Goal: Information Seeking & Learning: Compare options

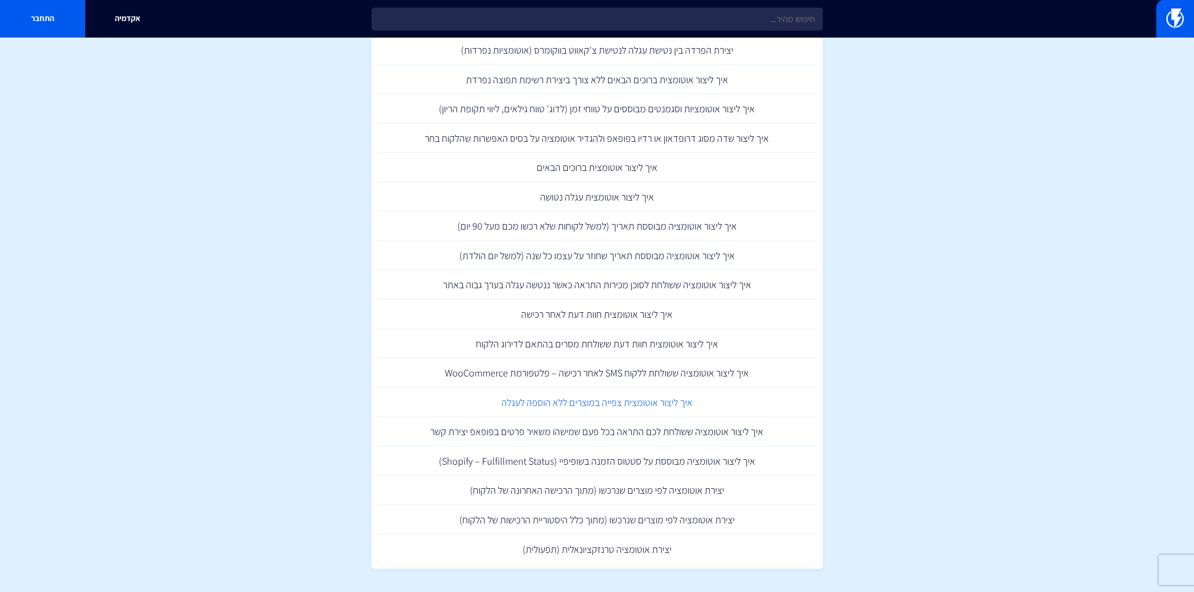
scroll to position [1003, 0]
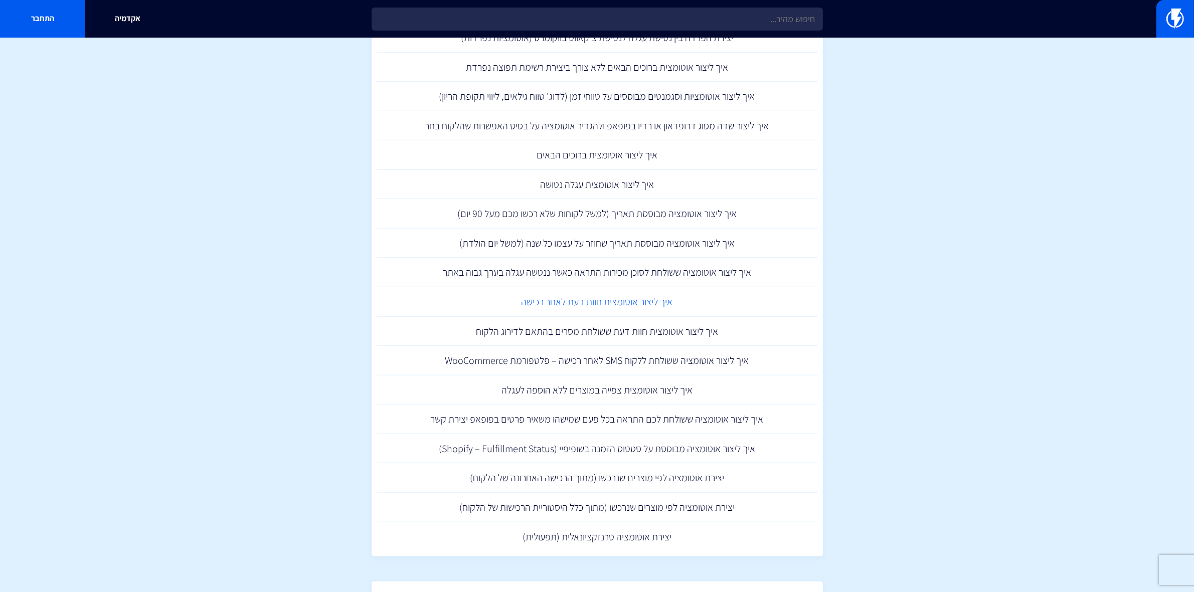
click at [611, 302] on link "איך ליצור אוטומצית חוות דעת לאחר רכישה" at bounding box center [597, 302] width 441 height 30
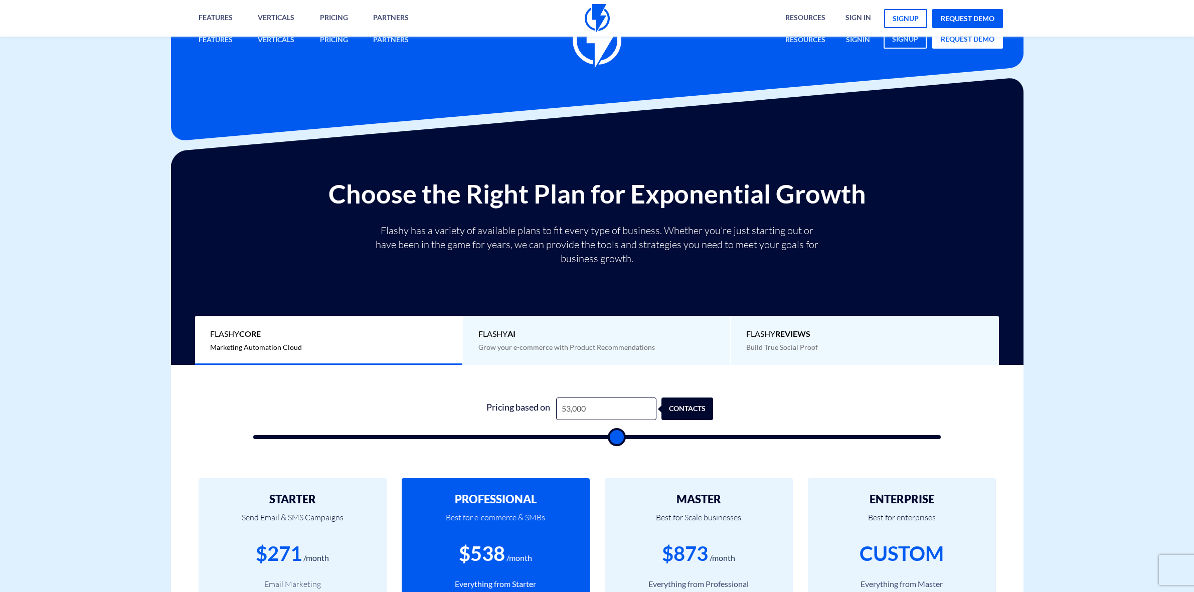
click at [527, 398] on div "Pricing based on 53,000 contacts" at bounding box center [597, 409] width 232 height 23
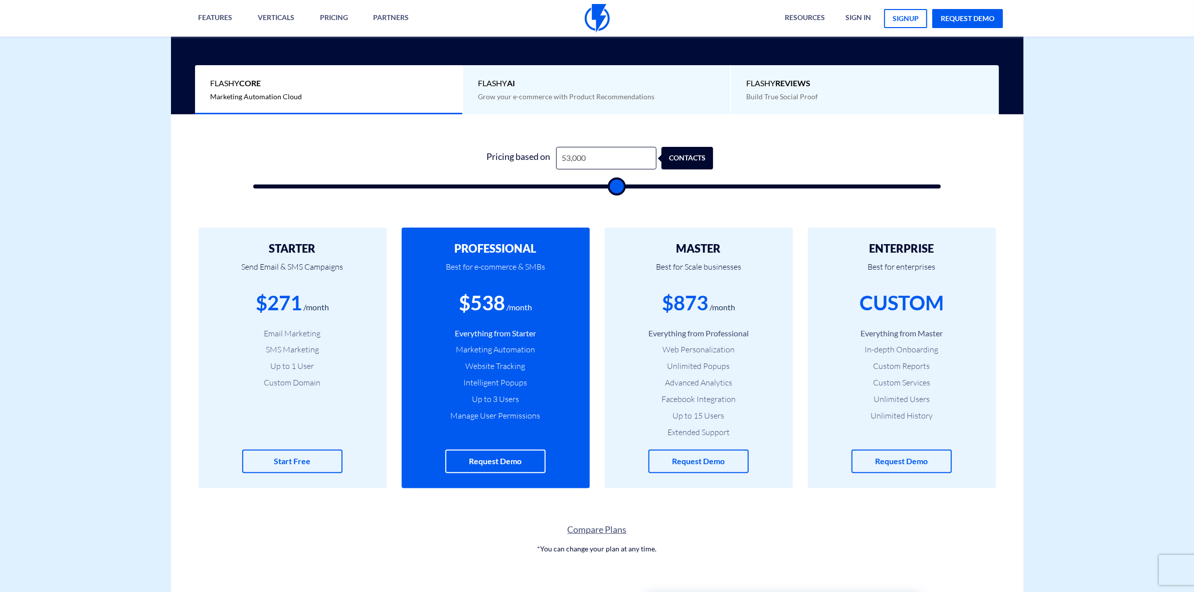
type input "1"
type input "500"
type input "12"
type input "500"
type input "125"
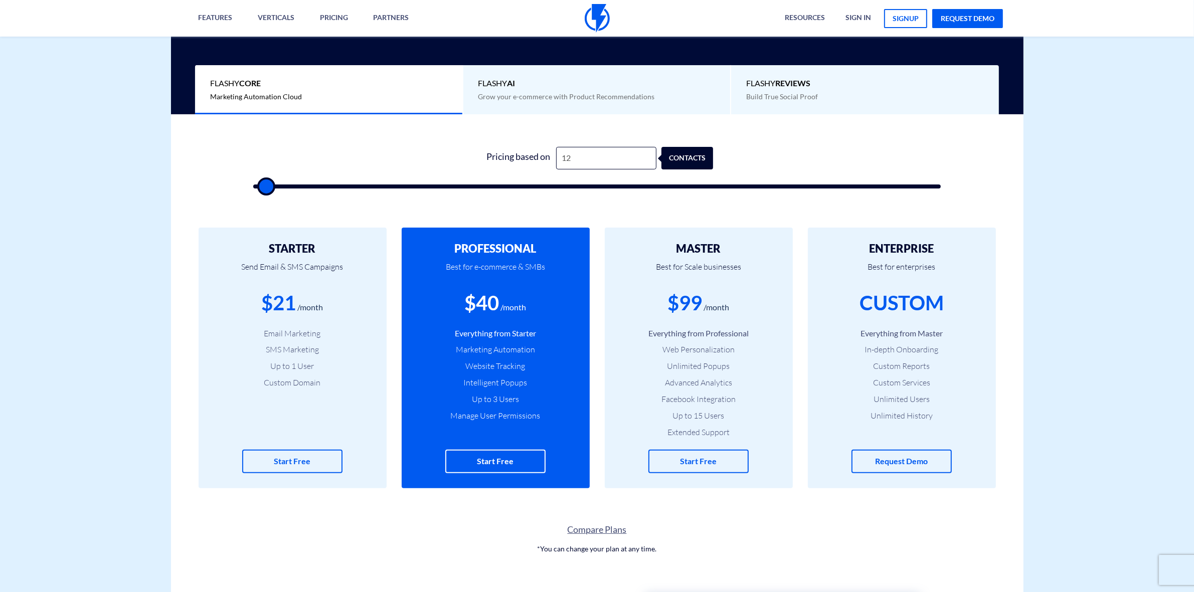
type input "500"
type input "1,250"
type input "1500"
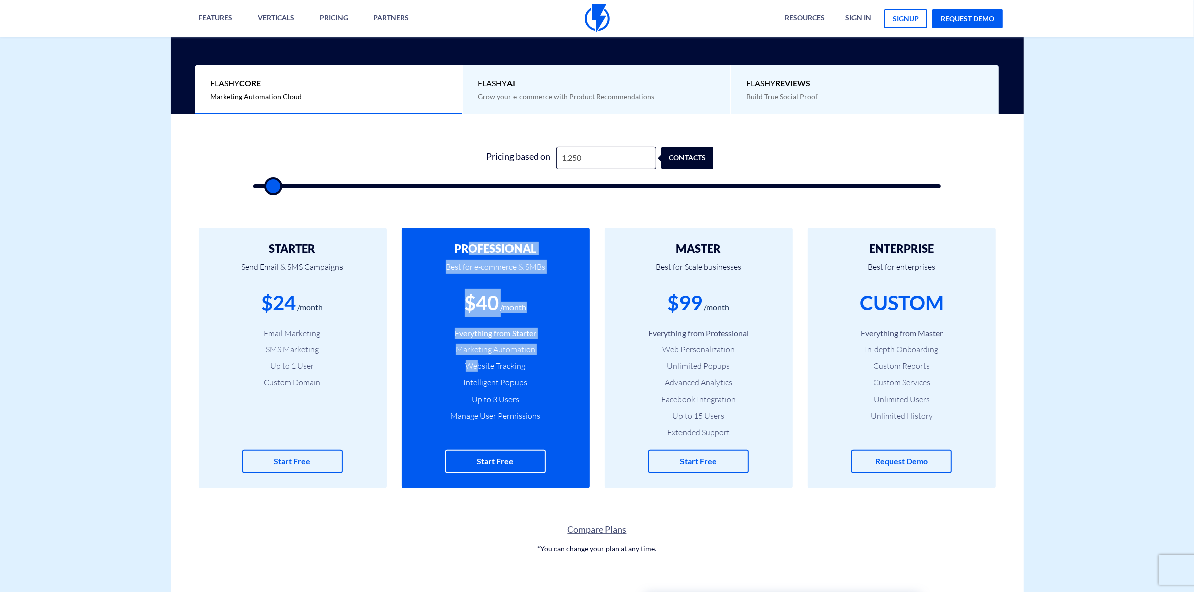
drag, startPoint x: 472, startPoint y: 247, endPoint x: 494, endPoint y: 267, distance: 29.5
click at [475, 368] on div "PROFESSIONAL Best for e-commerce & SMBs $40 /month Everything from Starter Mark…" at bounding box center [496, 358] width 188 height 261
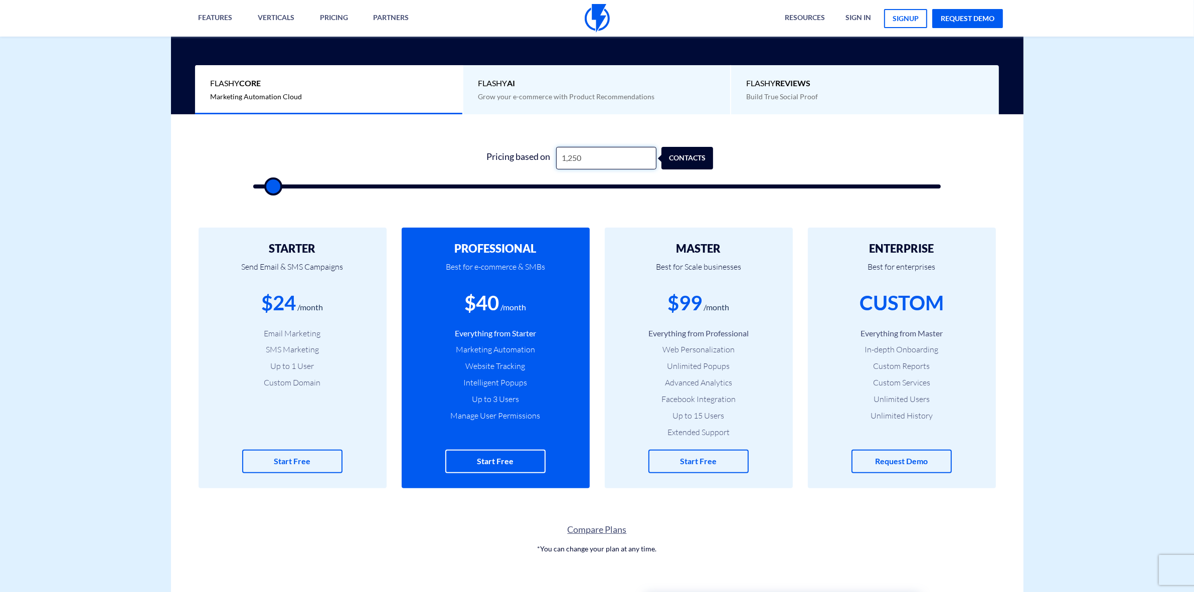
click at [566, 156] on input "1,250" at bounding box center [606, 158] width 100 height 23
click at [578, 158] on input "1,250" at bounding box center [606, 158] width 100 height 23
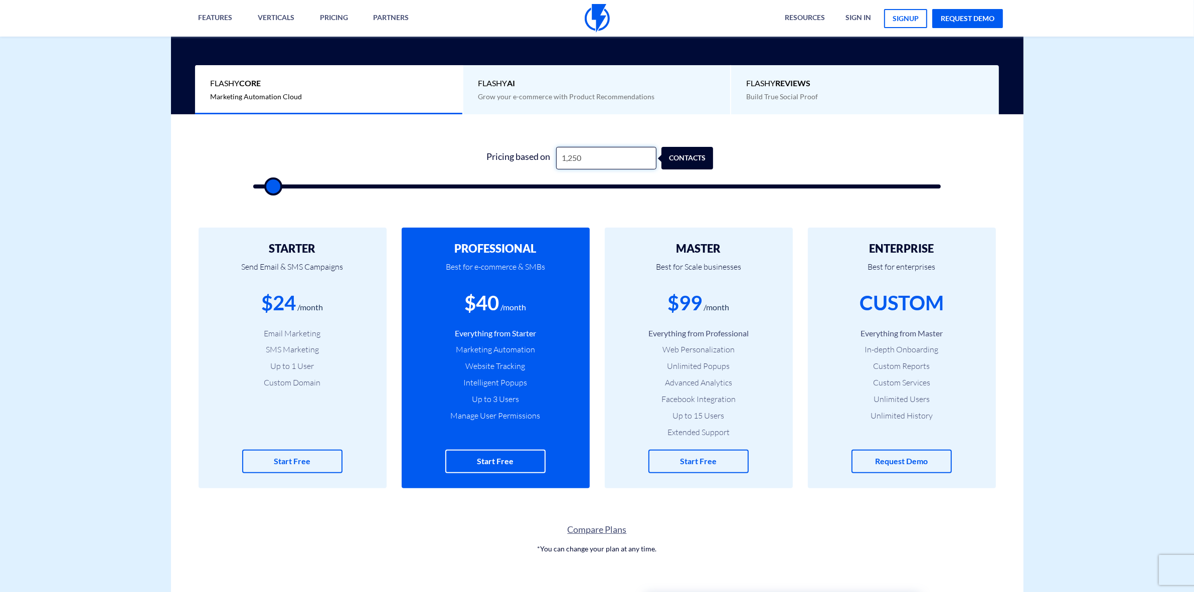
click at [580, 159] on input "1,250" at bounding box center [606, 158] width 100 height 23
type input "1,251"
type input "1500"
type input "12,000"
type input "12000"
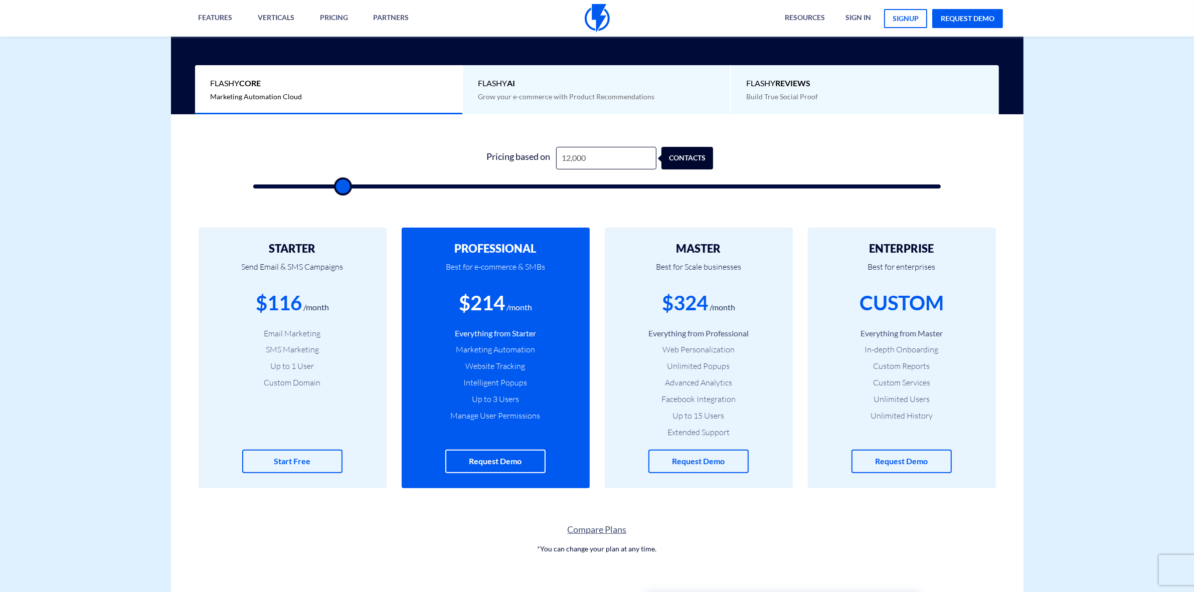
type input "12,500"
type input "12500"
type input "17,500"
type input "17500"
type input "23,500"
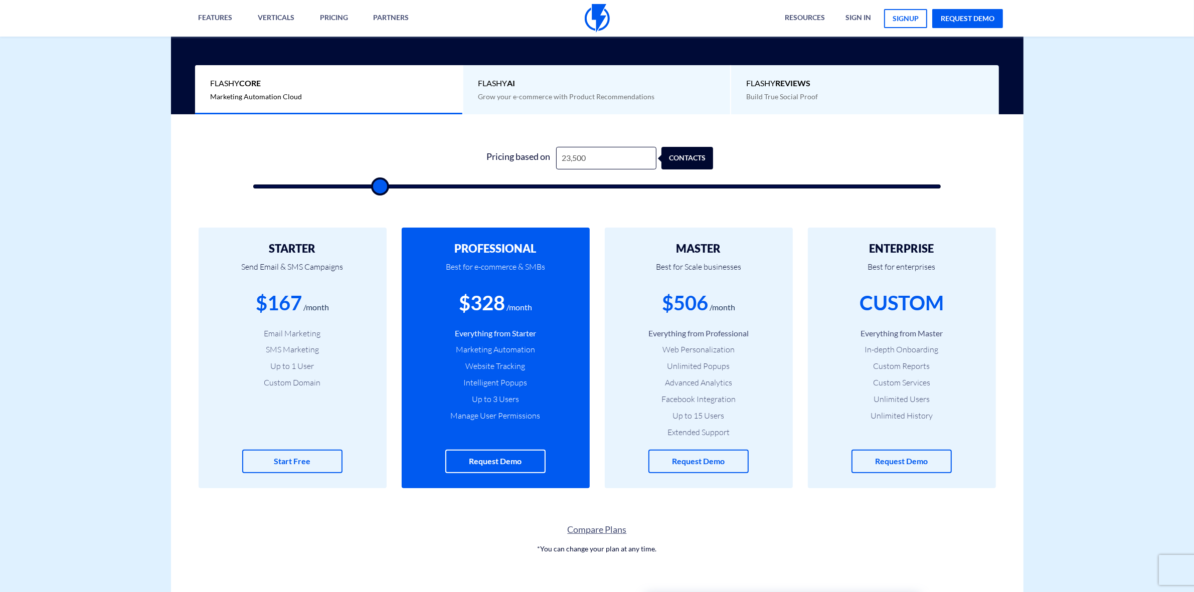
type input "23500"
type input "31,500"
type input "31500"
type input "34,500"
type input "34500"
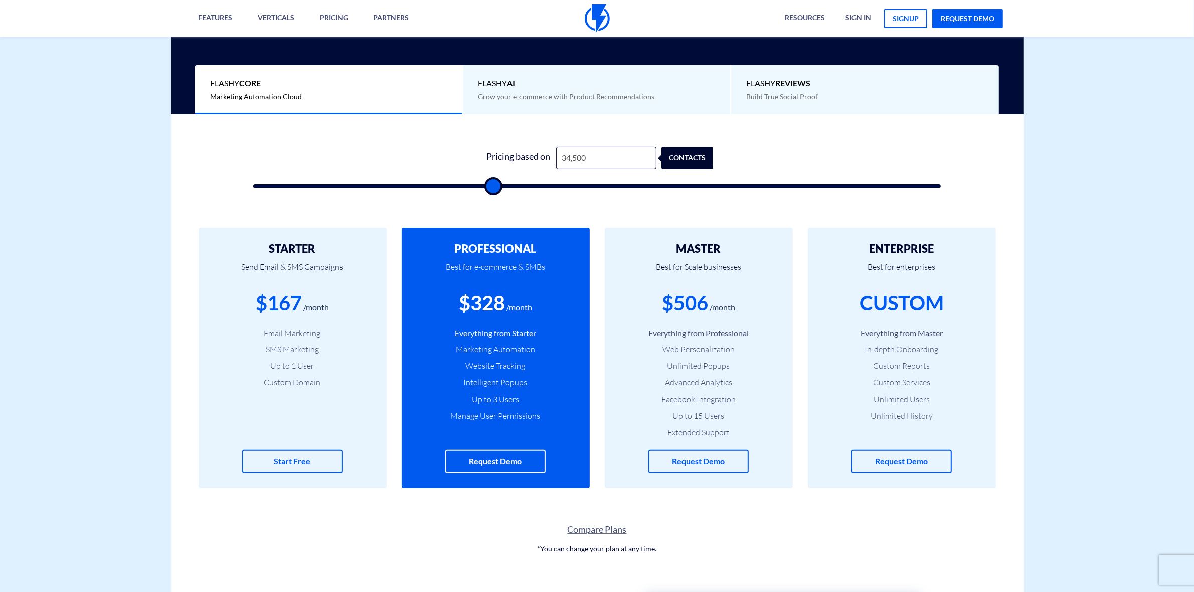
type input "36,500"
type input "36500"
type input "39,500"
type input "39500"
type input "44,500"
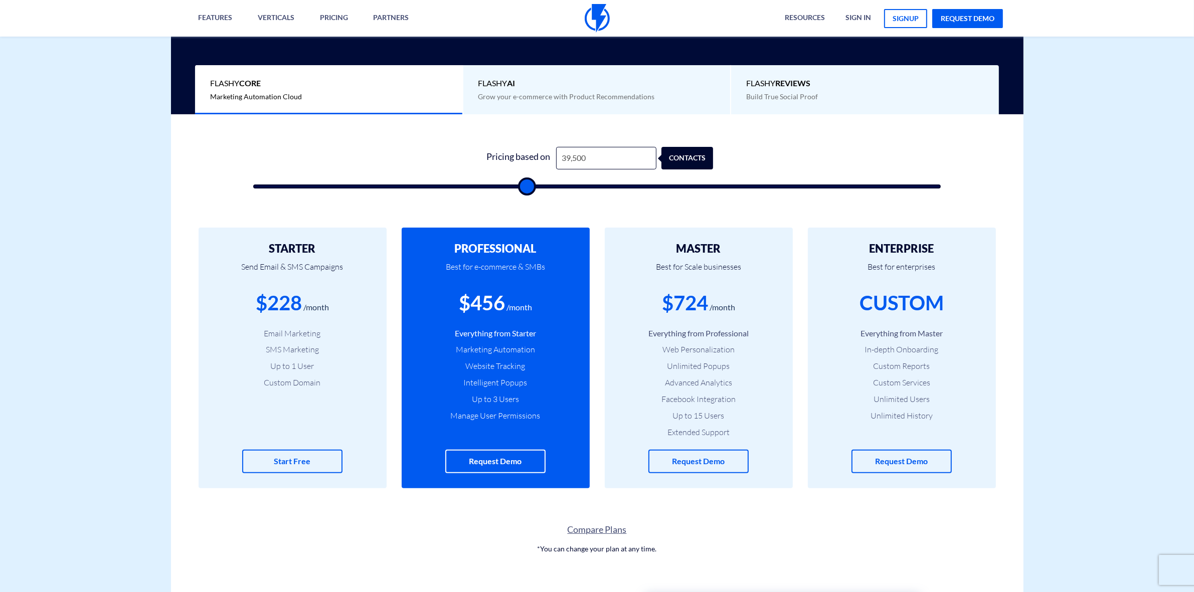
type input "44500"
type input "46,500"
type input "46500"
type input "48,500"
type input "48500"
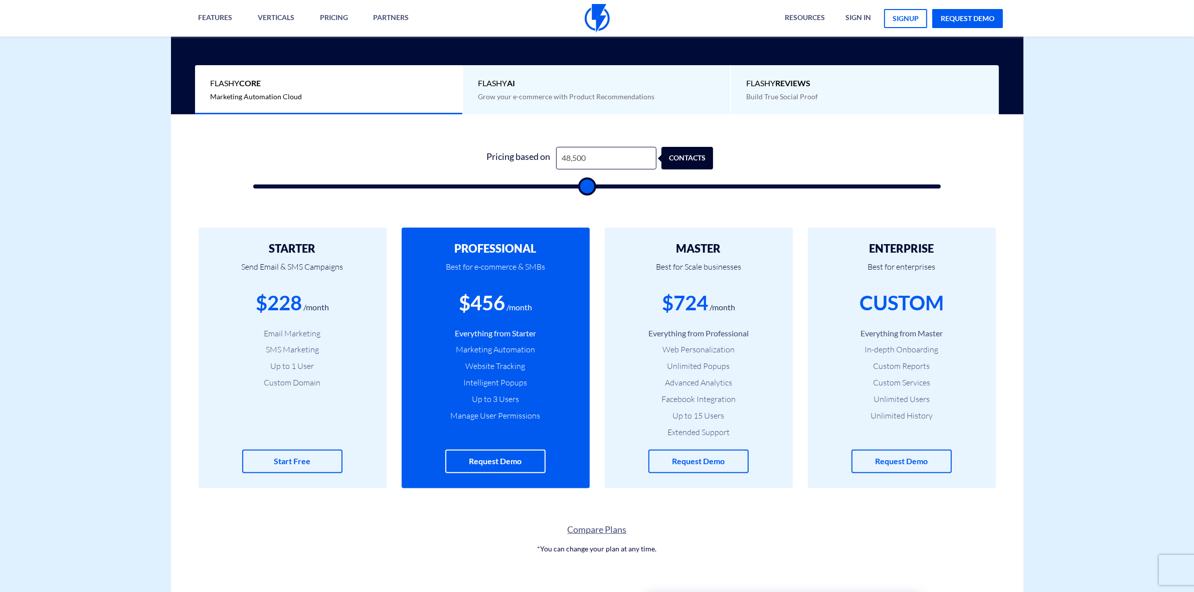
type input "50,000"
type input "50000"
type input "51,500"
type input "51500"
type input "52,000"
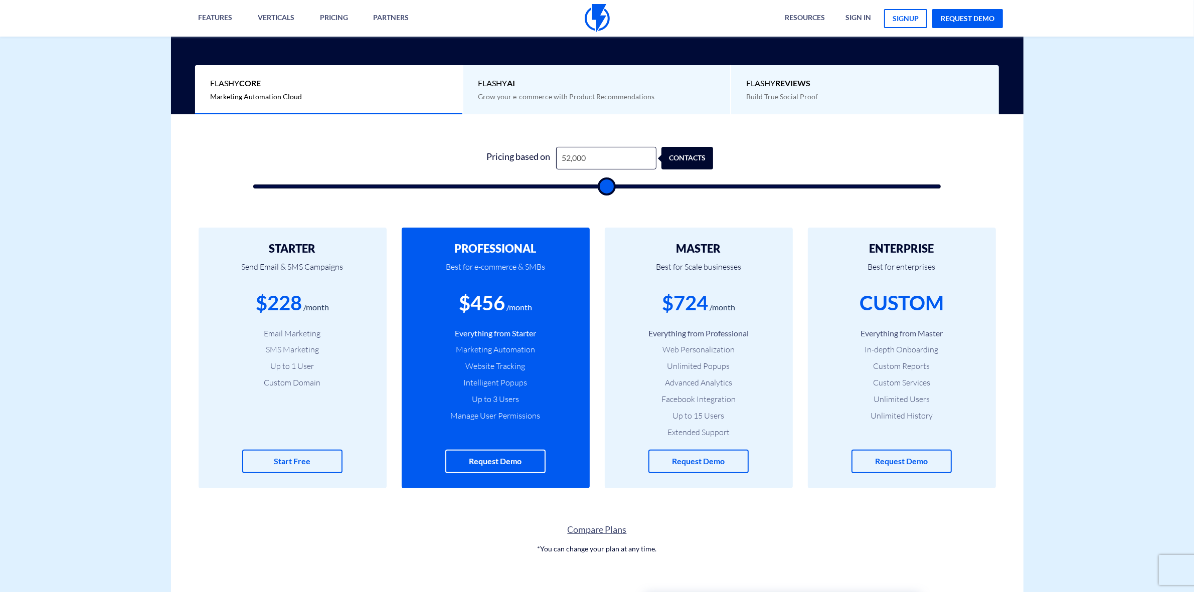
type input "52000"
type input "54,500"
type input "54500"
type input "54,000"
type input "54000"
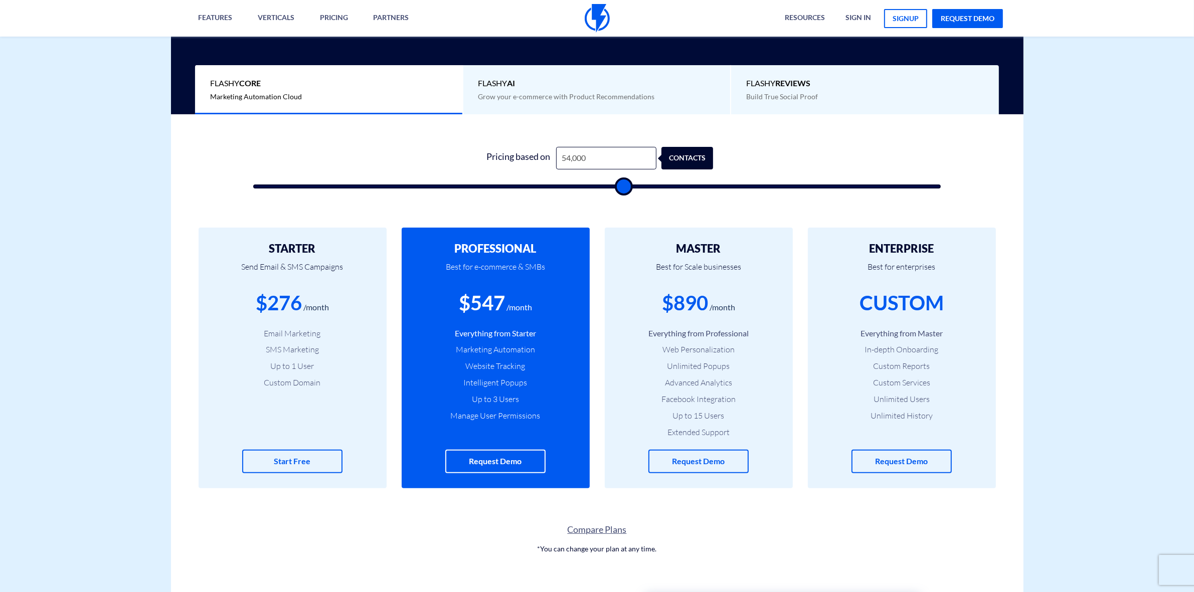
type input "53,500"
type input "53500"
type input "50,000"
type input "50000"
type input "45,500"
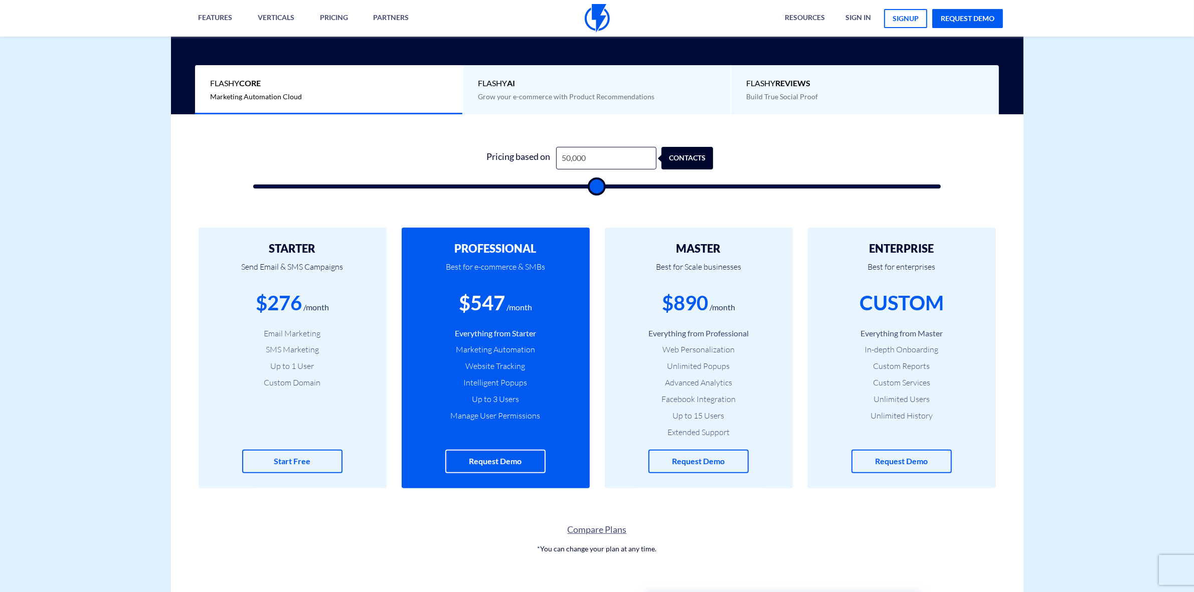
type input "45500"
type input "42,500"
type input "42500"
type input "39,000"
type input "39000"
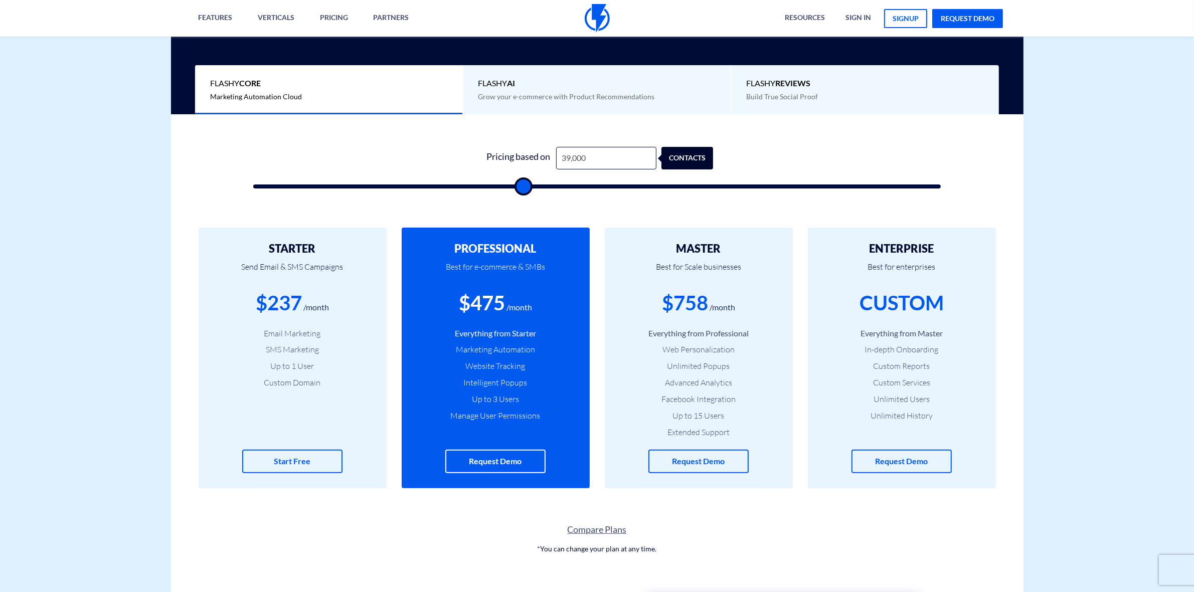
type input "35,500"
type input "35500"
type input "33,500"
type input "33500"
type input "29,500"
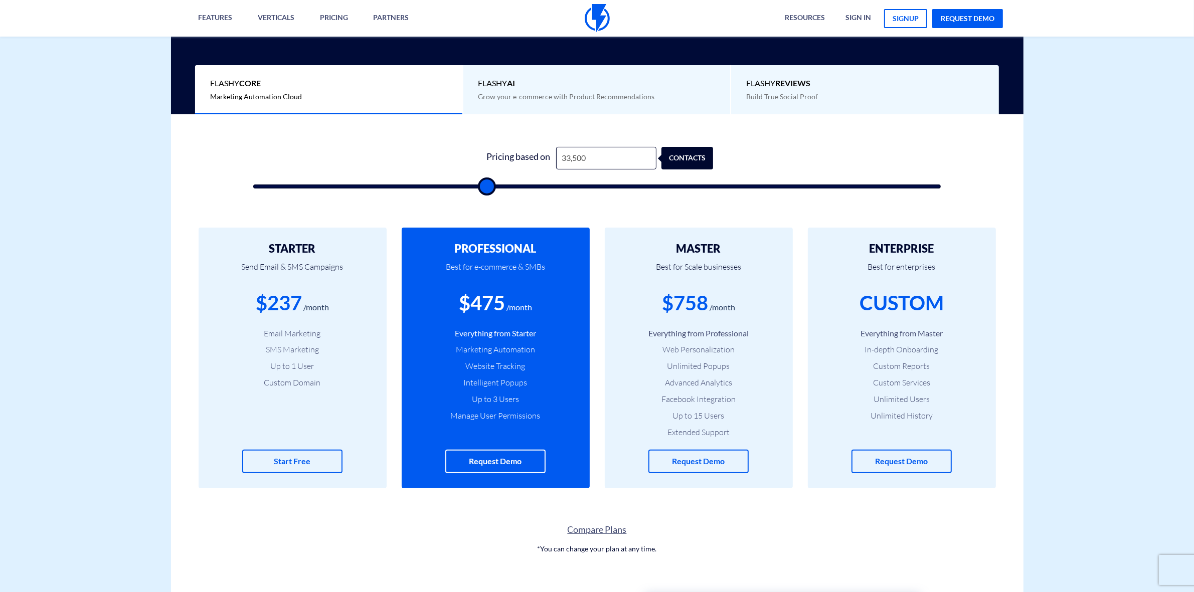
type input "29500"
type input "20,500"
type input "20500"
type input "19,500"
type input "19500"
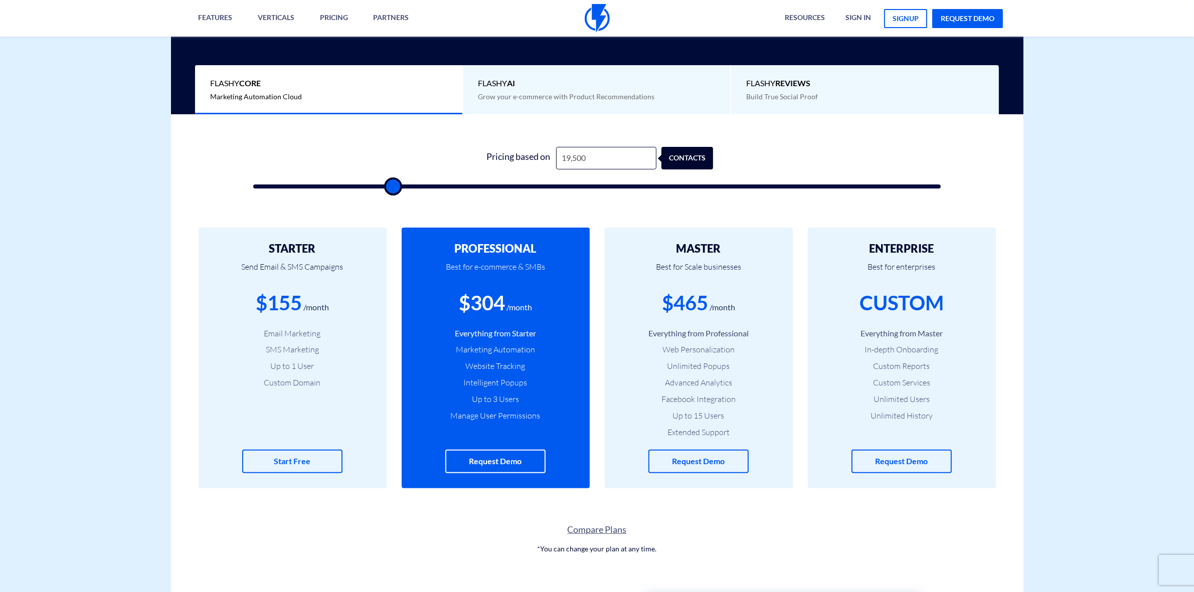
type input "19,000"
type input "19000"
type input "18,500"
type input "18500"
type input "17,500"
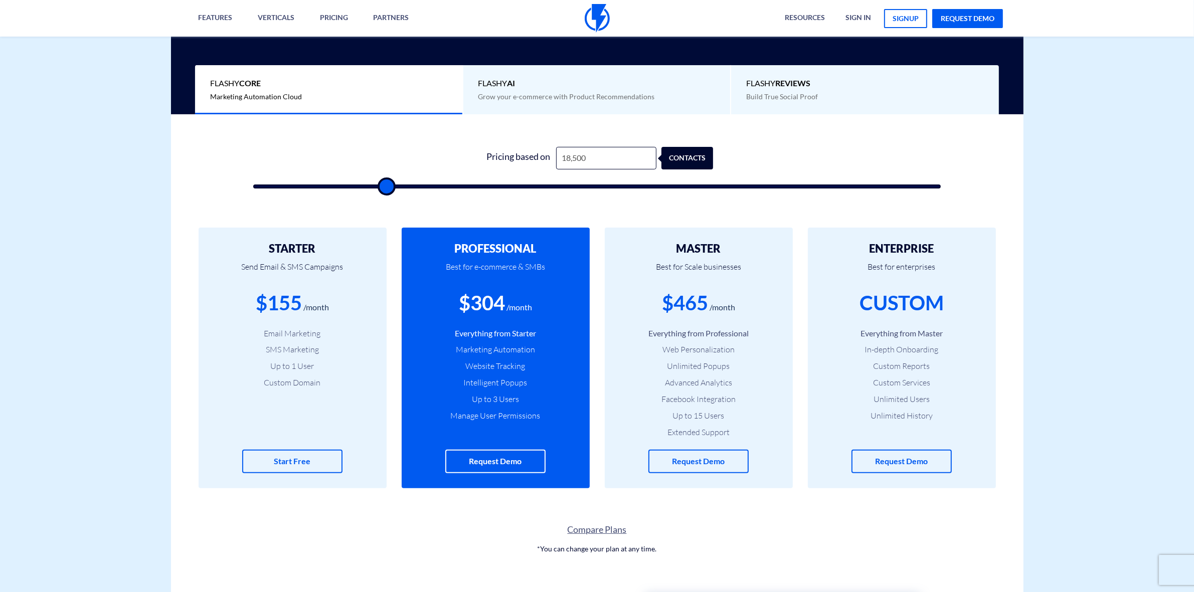
type input "17500"
type input "16,000"
type input "16000"
type input "15,000"
type input "15000"
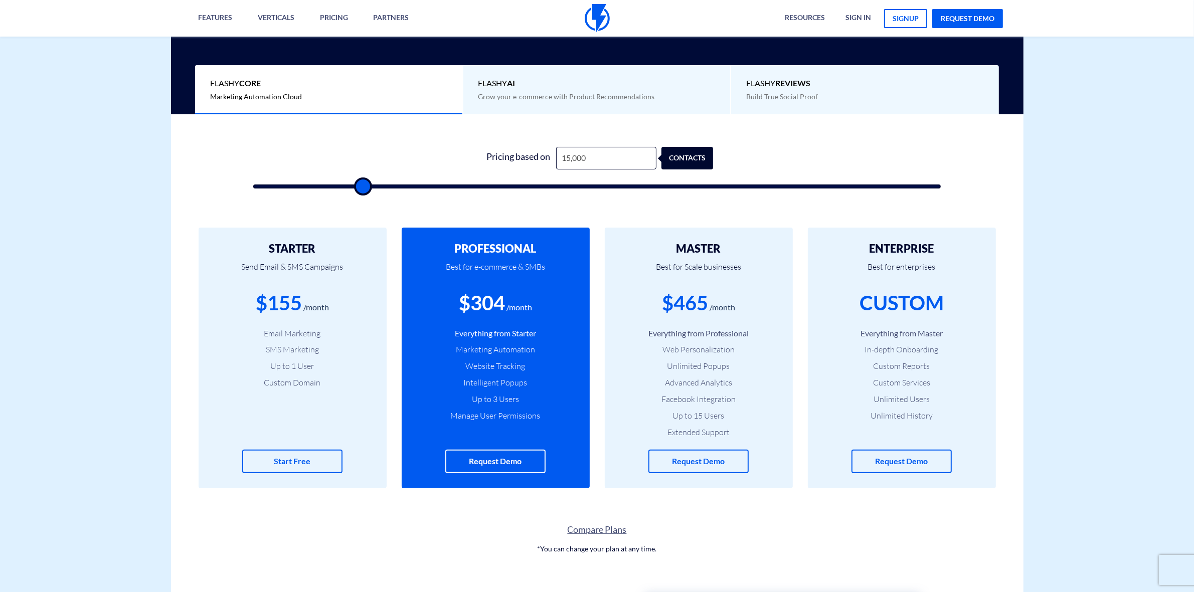
type input "12,500"
type input "12500"
type input "11,500"
type input "11500"
type input "11,000"
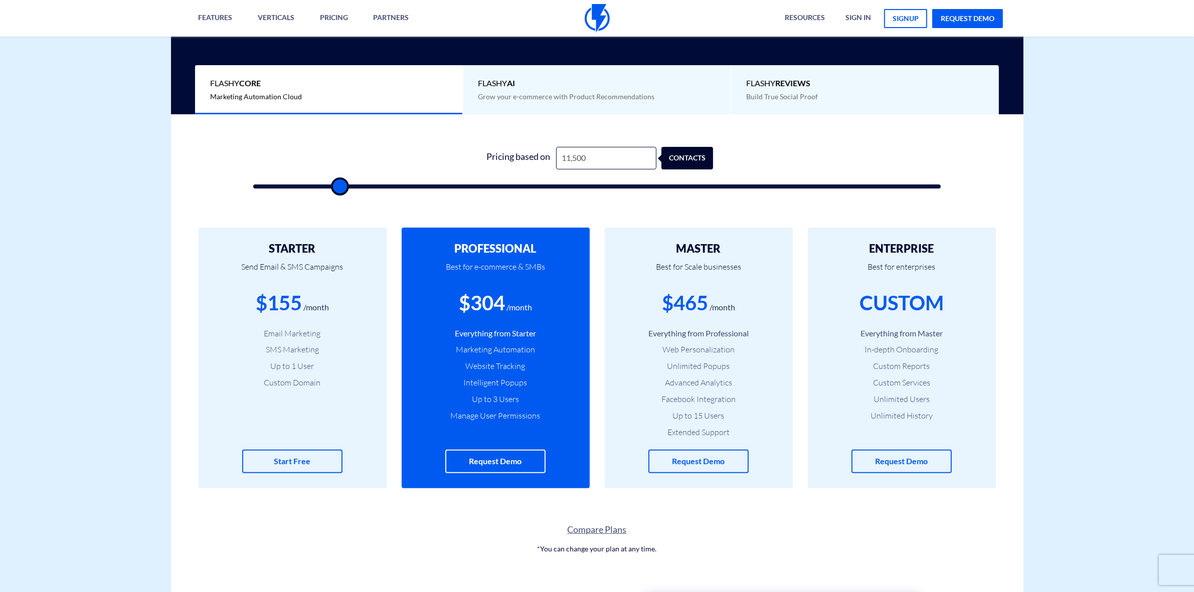
type input "11000"
type input "10,000"
type input "10000"
type input "10,500"
type input "10500"
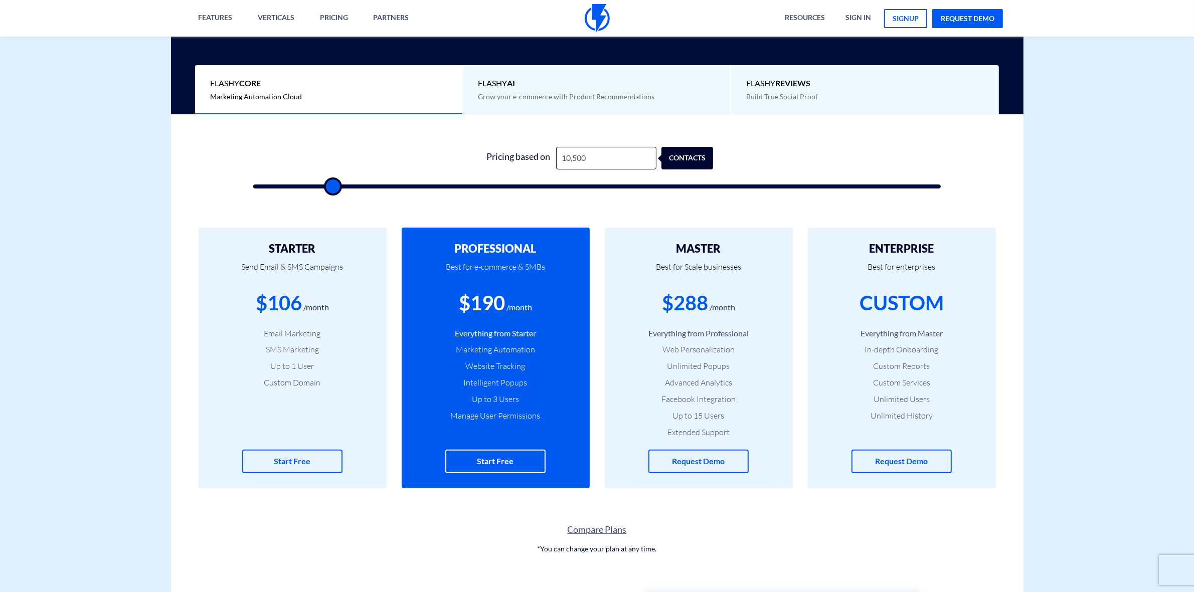
type input "11,500"
type input "11500"
type input "14,500"
type input "14500"
type input "19,000"
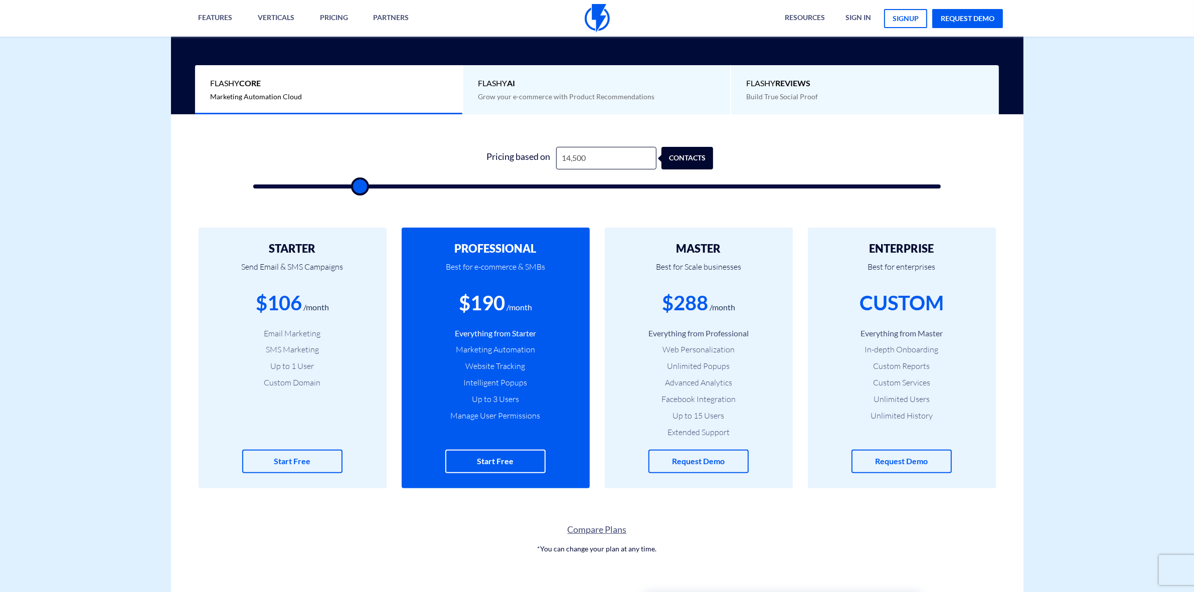
type input "19000"
type input "24,000"
type input "24000"
type input "32,000"
type input "32000"
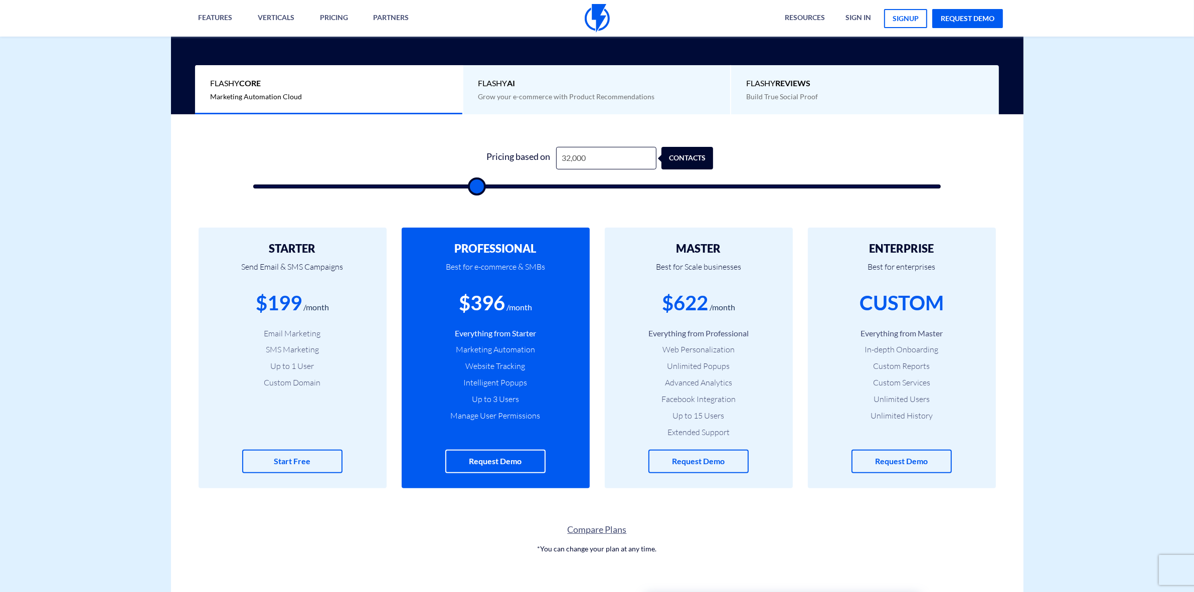
type input "33,000"
type input "33000"
type input "34,500"
type input "34500"
type input "36,000"
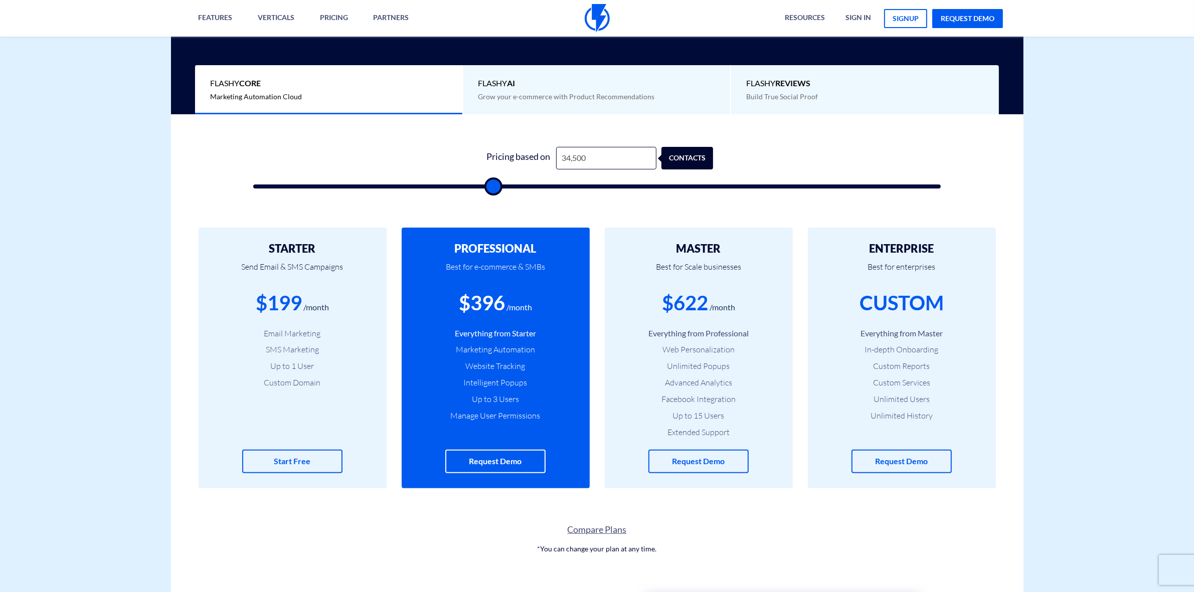
type input "36000"
type input "38,000"
type input "38000"
type input "40,500"
type input "40500"
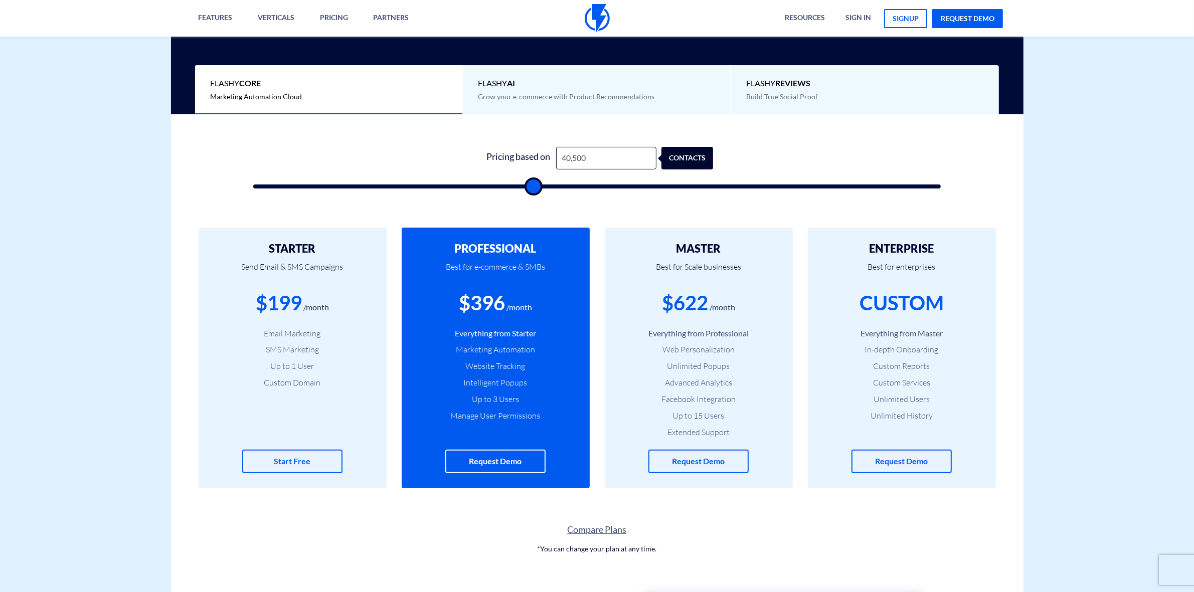
type input "42,000"
type input "42000"
type input "42,500"
type input "42500"
type input "43,000"
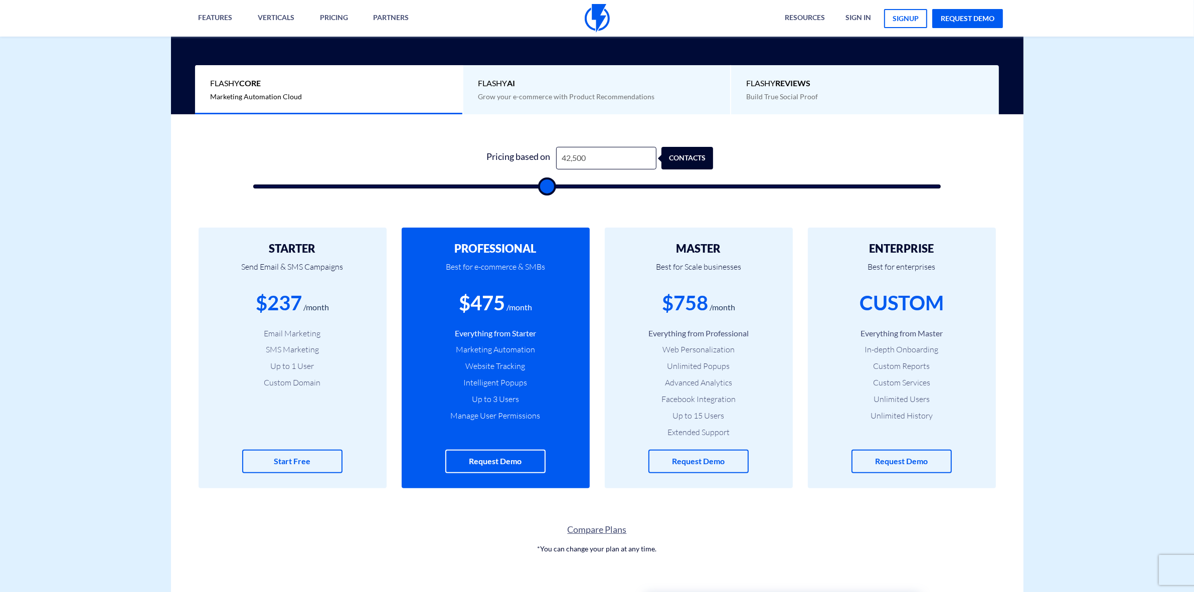
type input "43000"
type input "43,500"
type input "43500"
type input "44,000"
type input "44000"
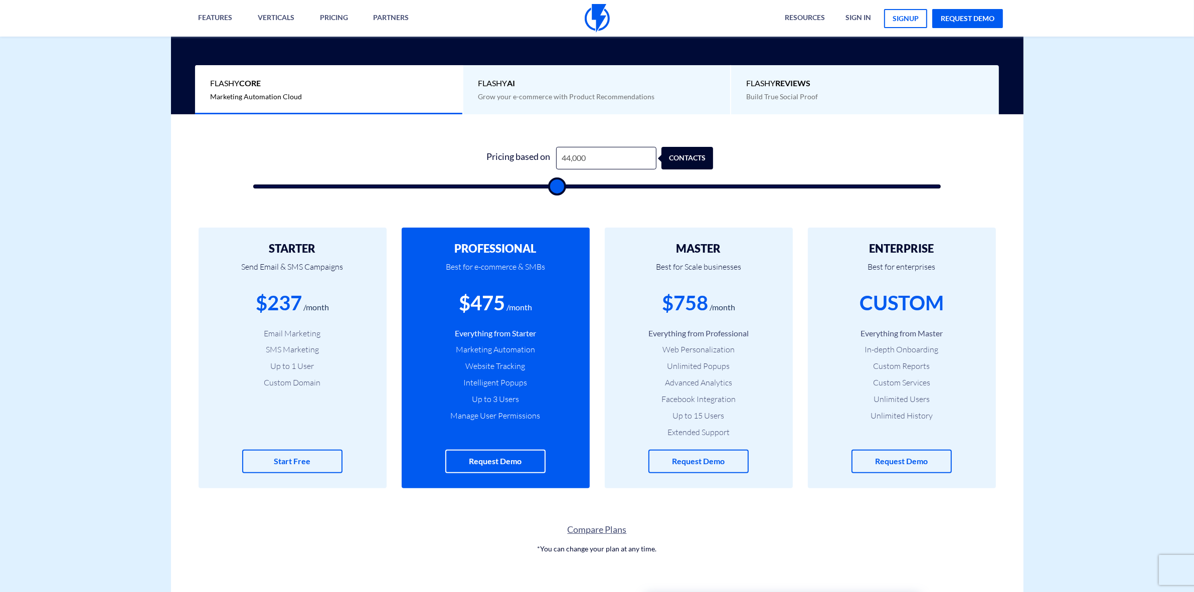
type input "44,500"
type input "44500"
type input "44,000"
type input "44000"
type input "42,500"
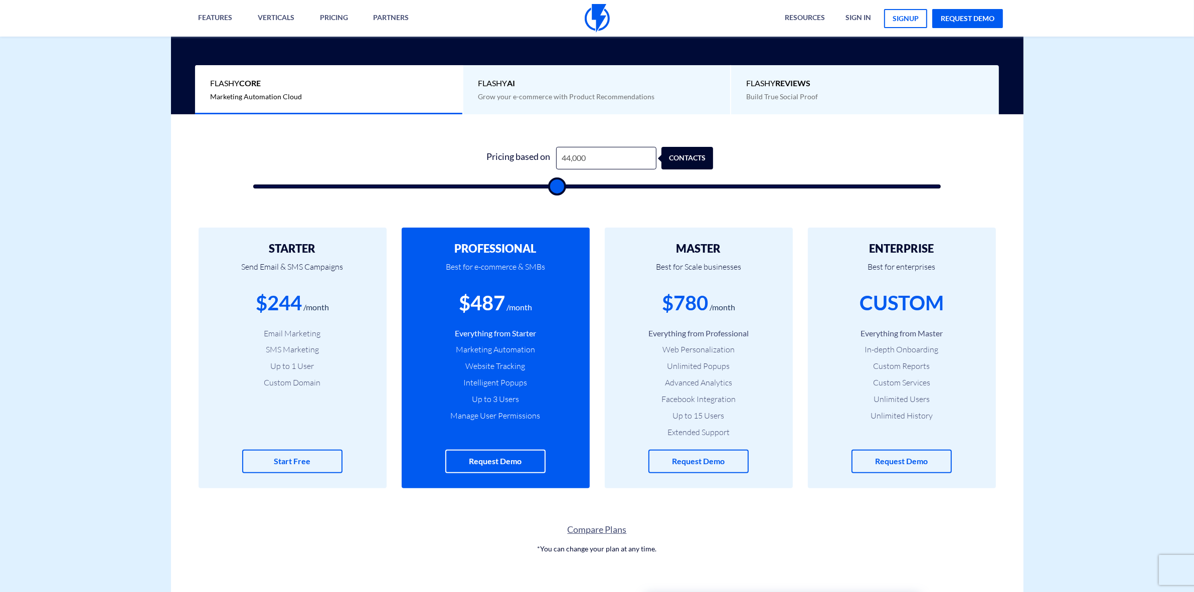
type input "42500"
type input "38,500"
type input "38500"
type input "36,000"
type input "36000"
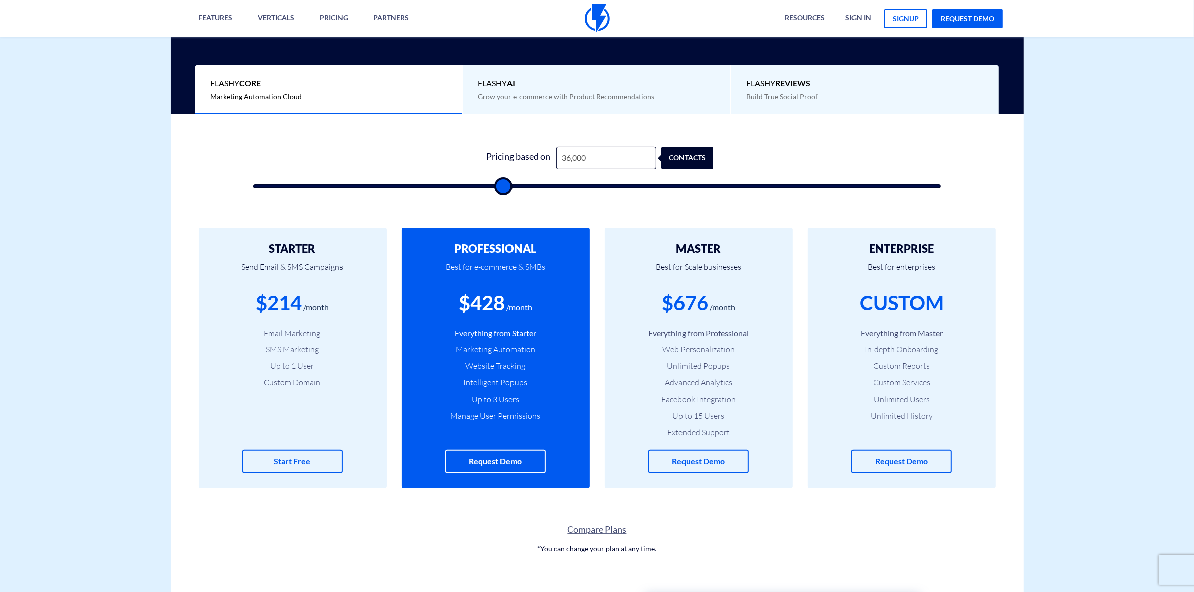
type input "35,000"
type input "35000"
type input "33,500"
type input "33500"
type input "33,000"
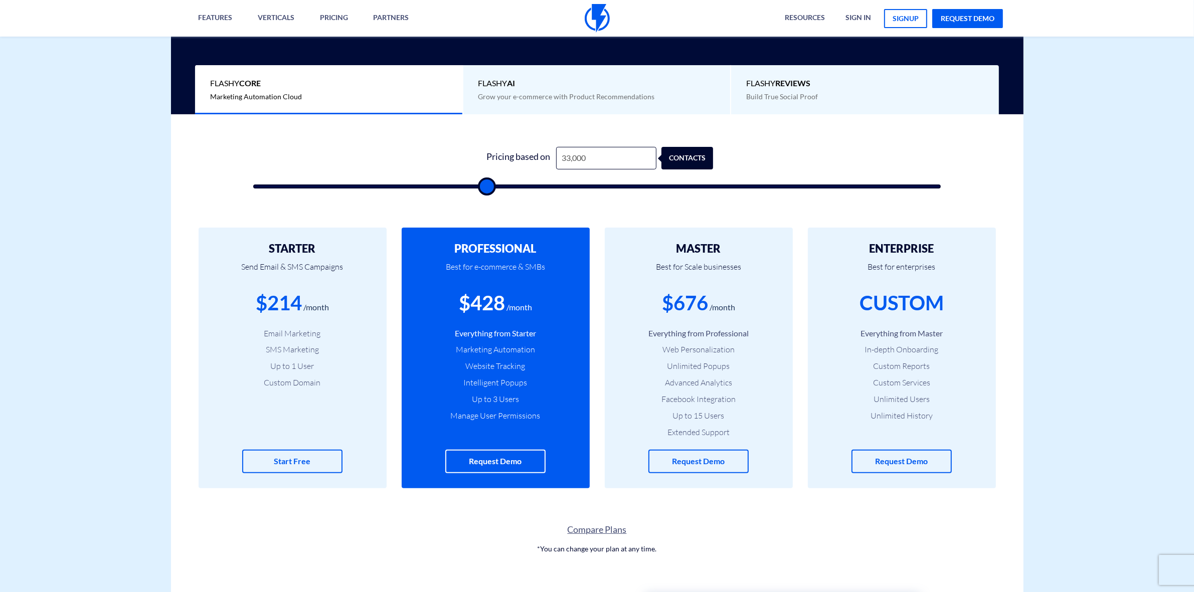
type input "33000"
type input "32,000"
type input "32000"
type input "29,500"
type input "29500"
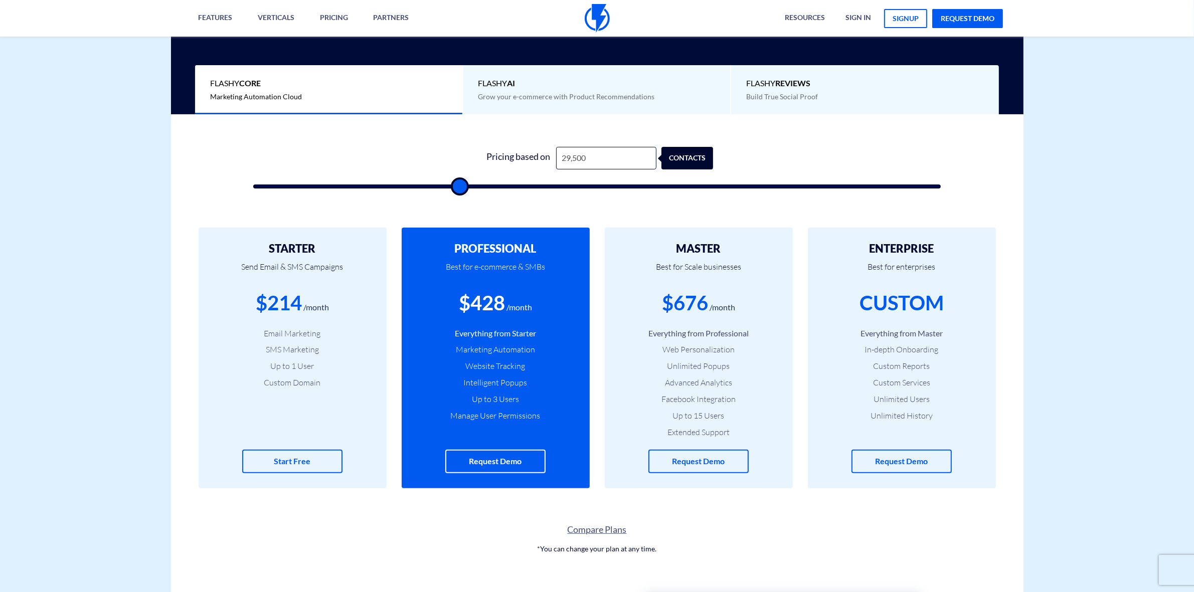
type input "28,500"
type input "28500"
type input "28,000"
type input "28000"
type input "26,500"
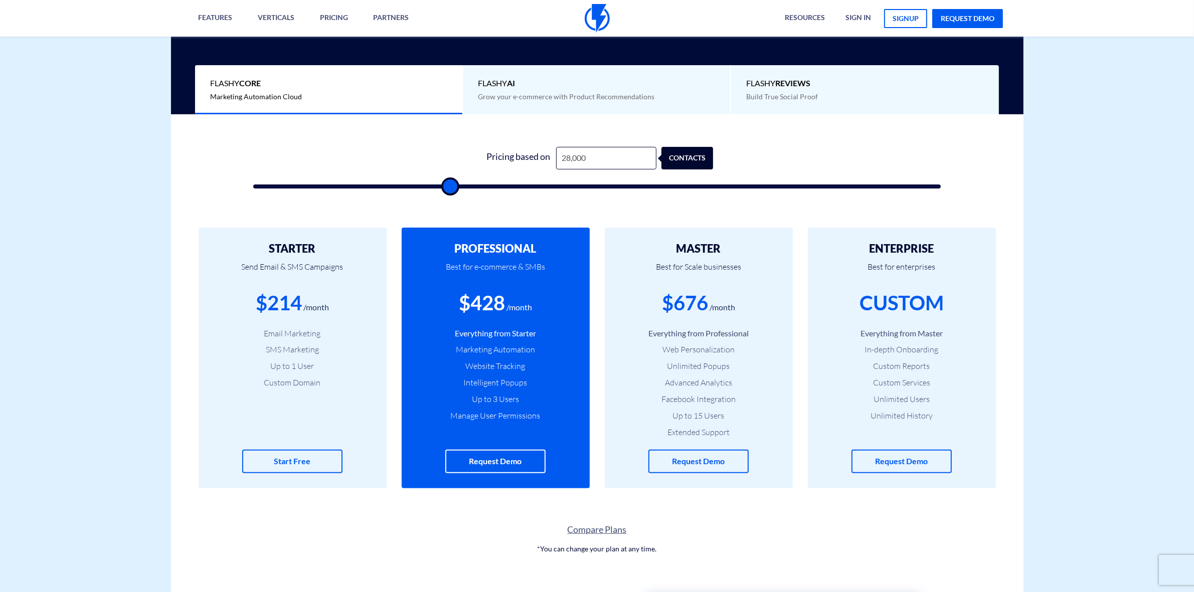
type input "26500"
type input "26,000"
type input "26000"
type input "25,000"
type input "25000"
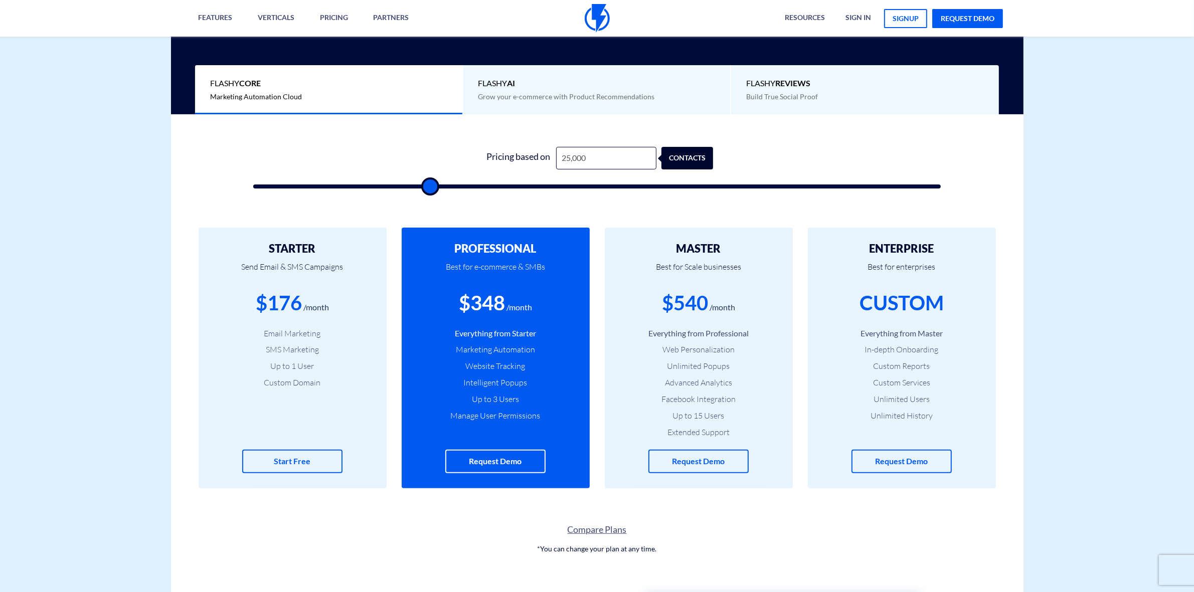
type input "24,000"
type input "24000"
type input "23,500"
type input "23500"
type input "23,000"
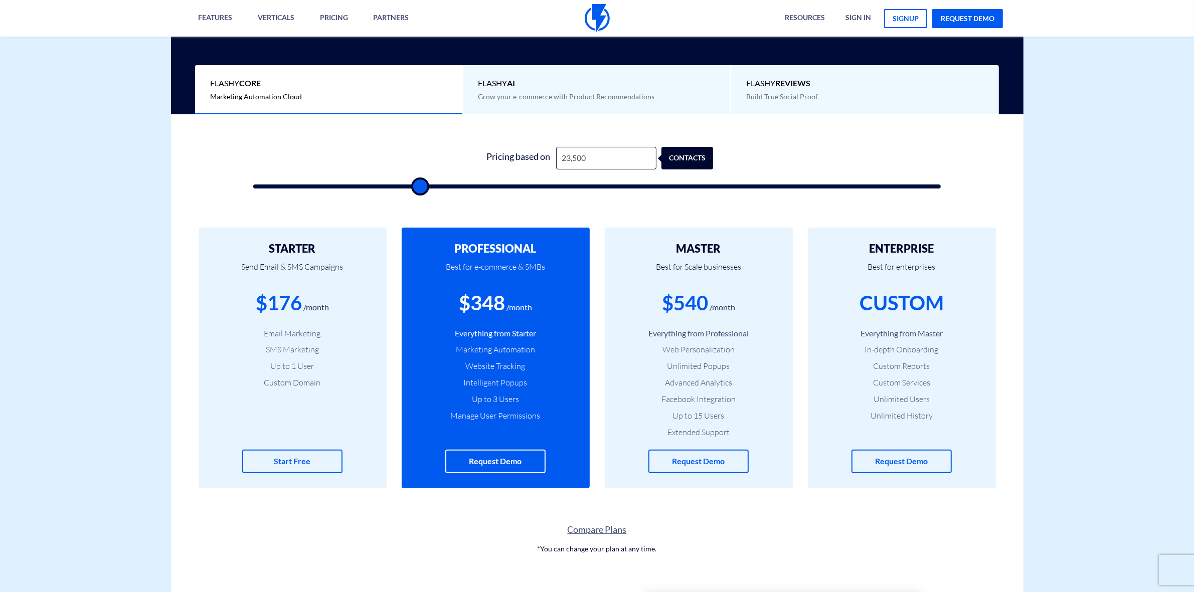
type input "23000"
type input "22,500"
type input "22500"
type input "22,000"
type input "22000"
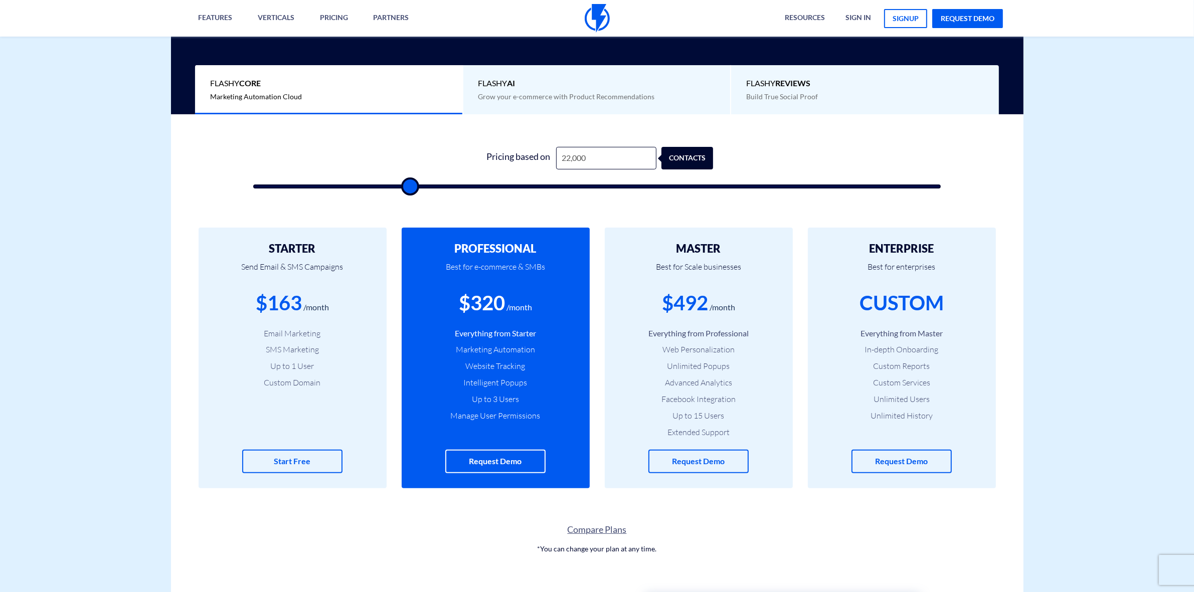
type input "21,500"
type input "21500"
type input "21,000"
type input "21000"
type input "20,500"
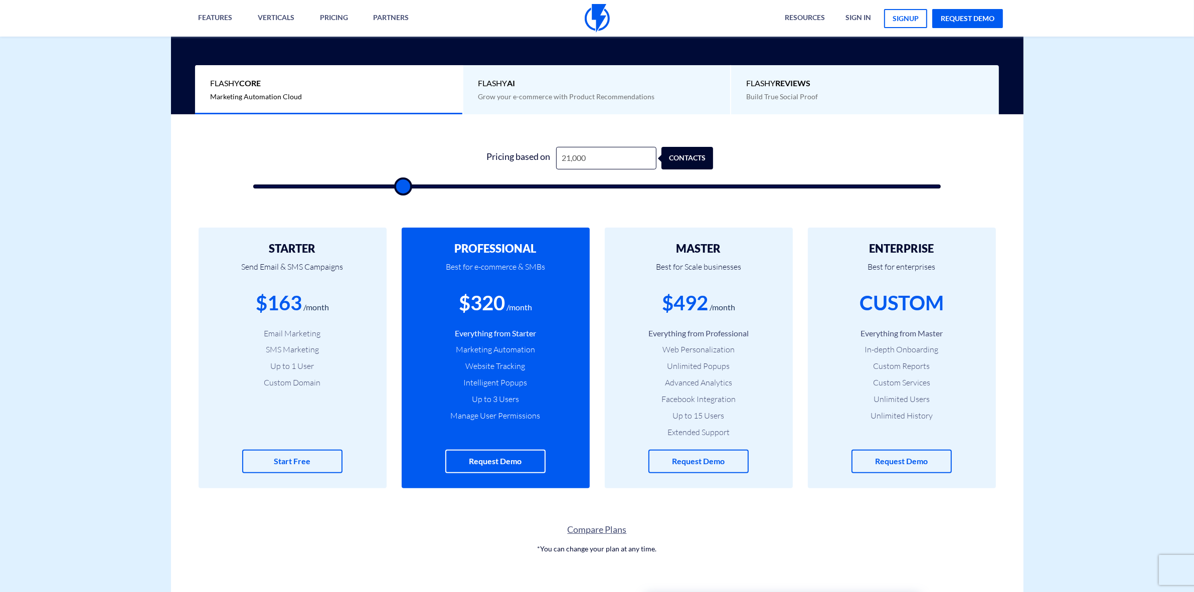
type input "20500"
type input "19,500"
type input "19500"
type input "17,000"
type input "17000"
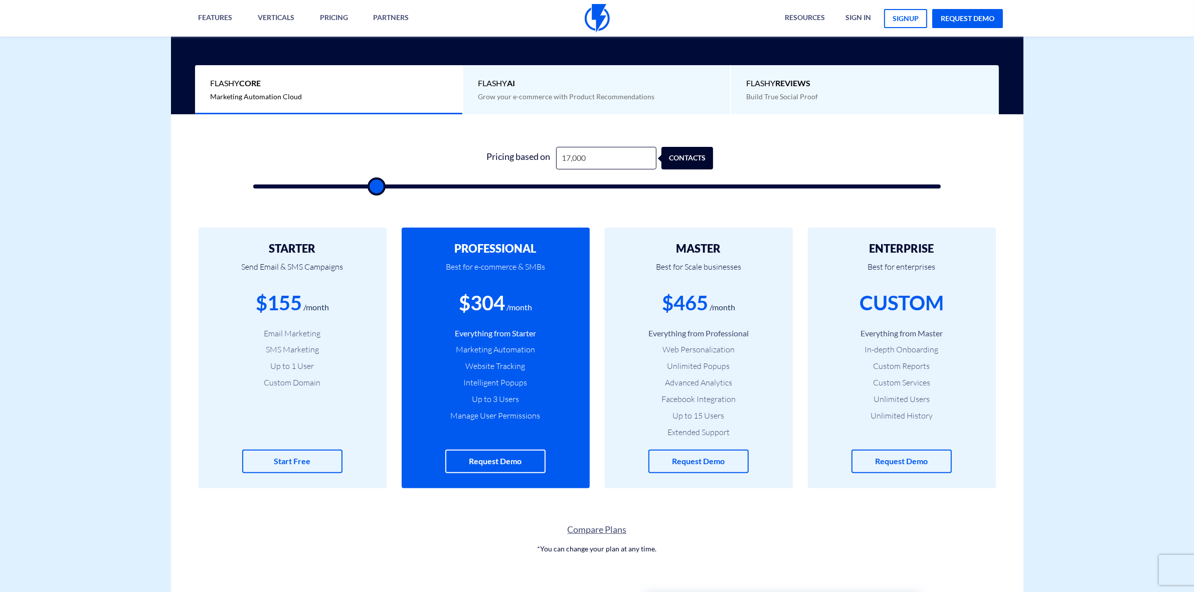
type input "16,000"
type input "16000"
type input "12,000"
type input "12000"
type input "11,500"
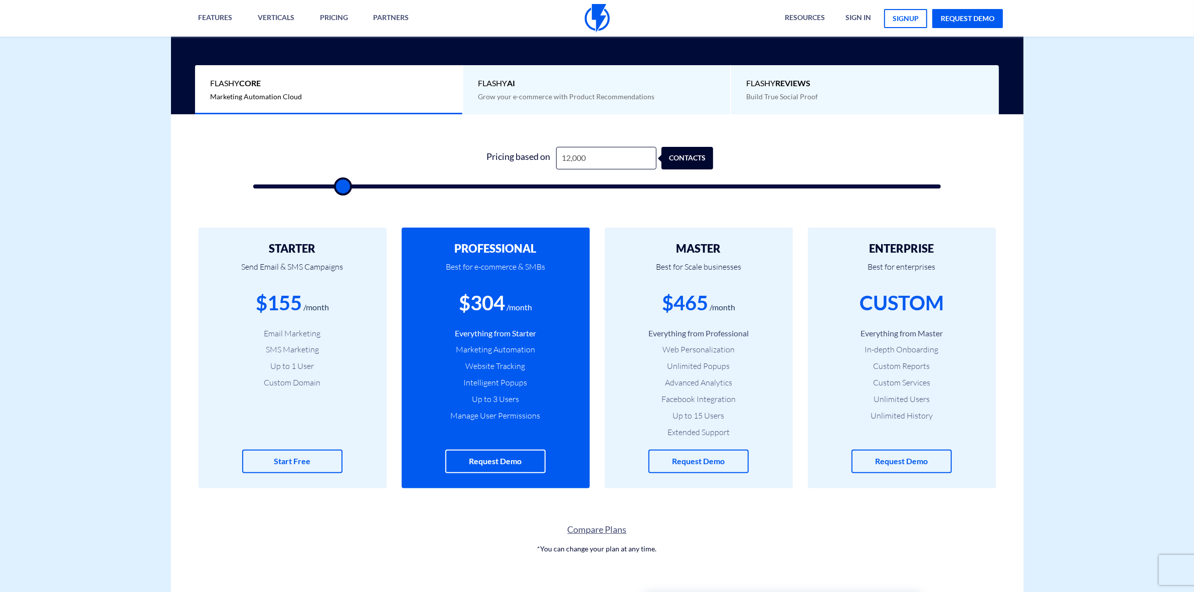
type input "11500"
type input "11,000"
type input "11000"
type input "10,500"
type input "10500"
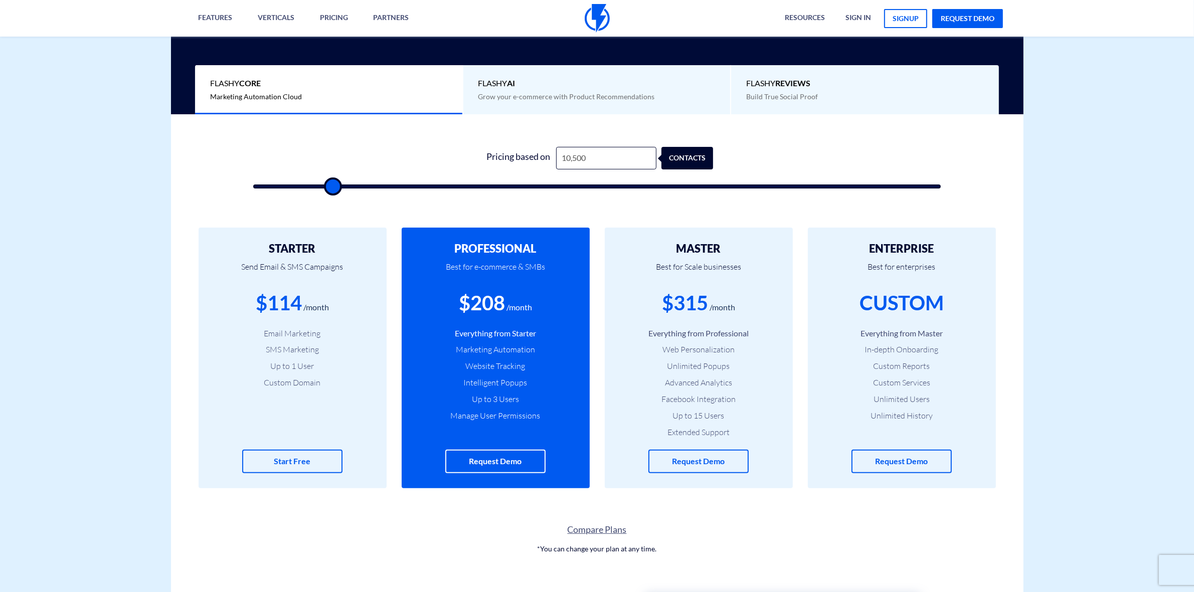
type input "9,000"
type input "9000"
type input "8,000"
type input "8000"
type input "7,000"
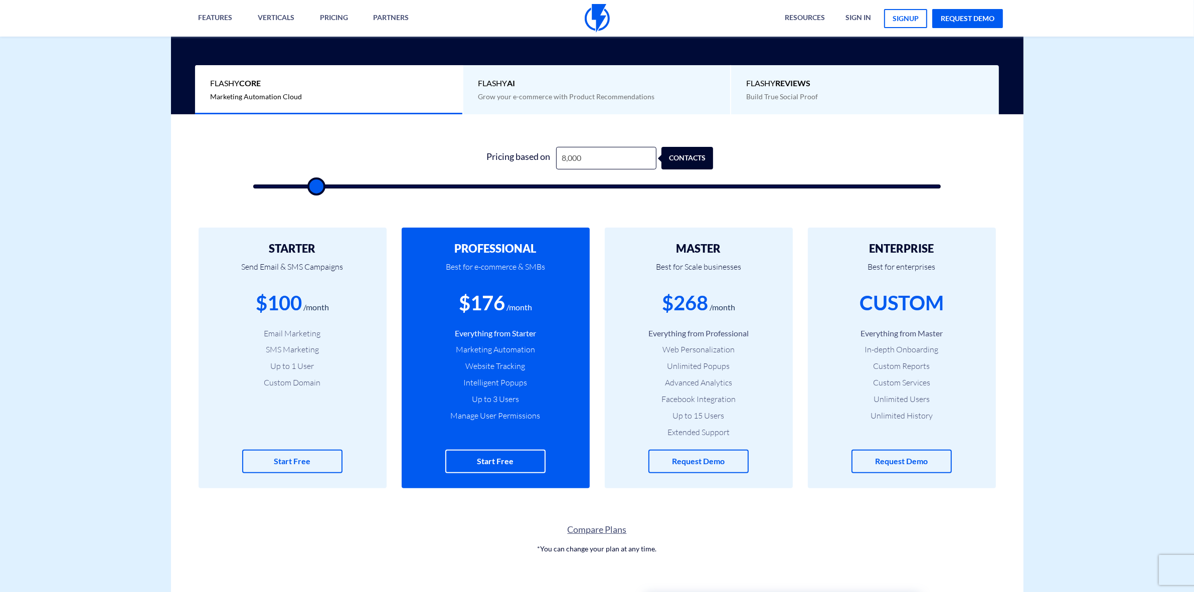
type input "7000"
type input "6,500"
type input "6500"
type input "6,000"
type input "6000"
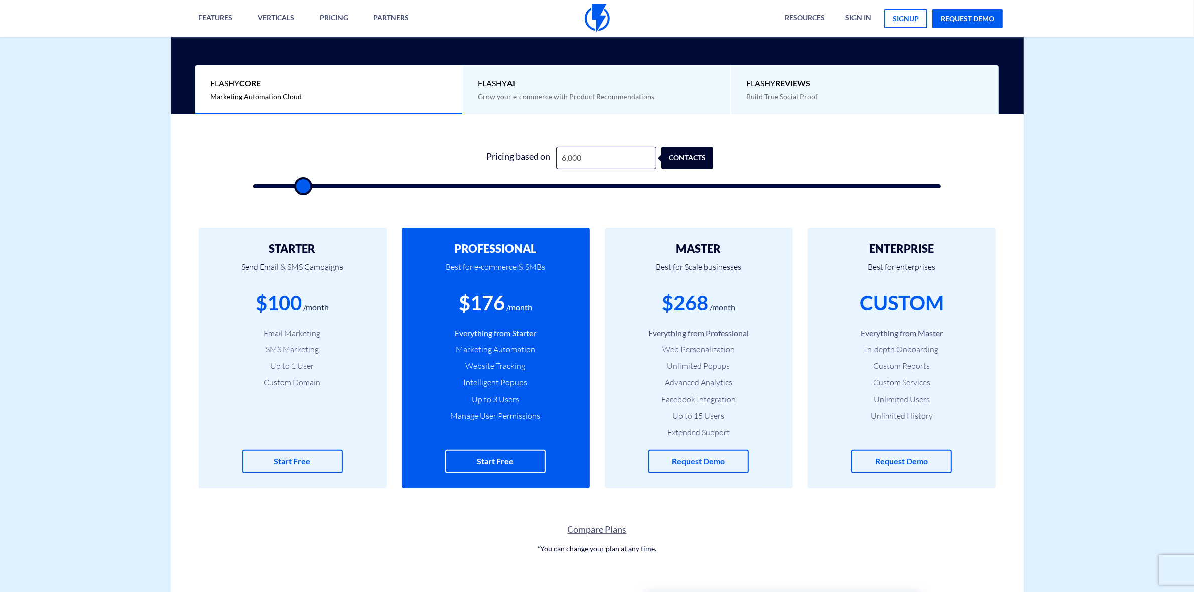
type input "5,500"
type input "5500"
type input "5,000"
type input "5000"
type input "4,500"
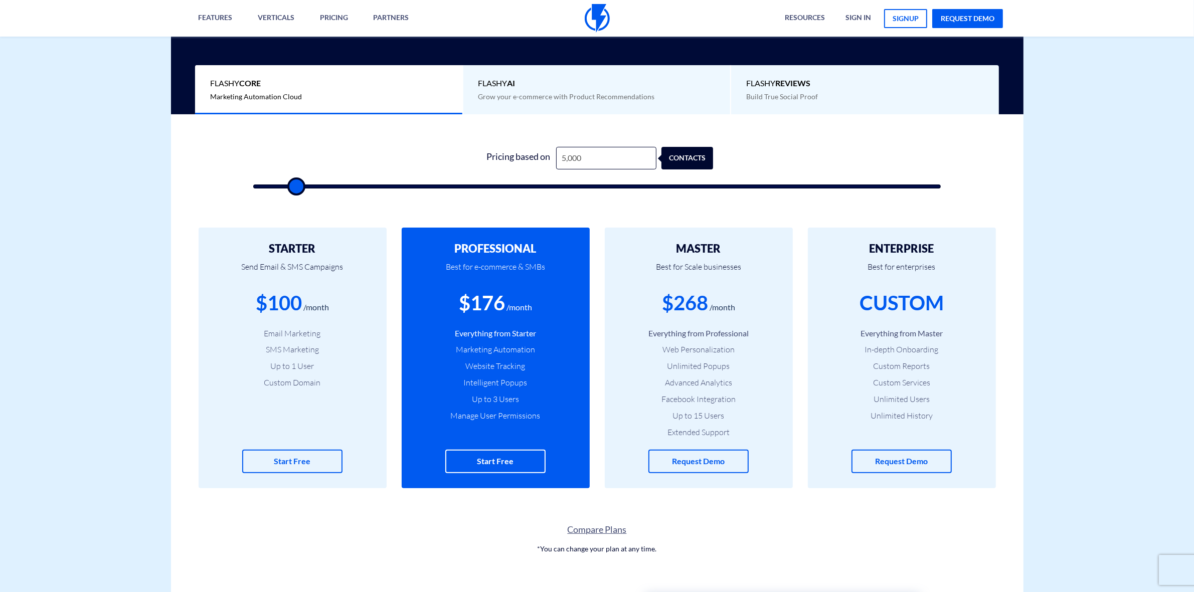
type input "4500"
type input "4,000"
type input "4000"
type input "2,500"
type input "2500"
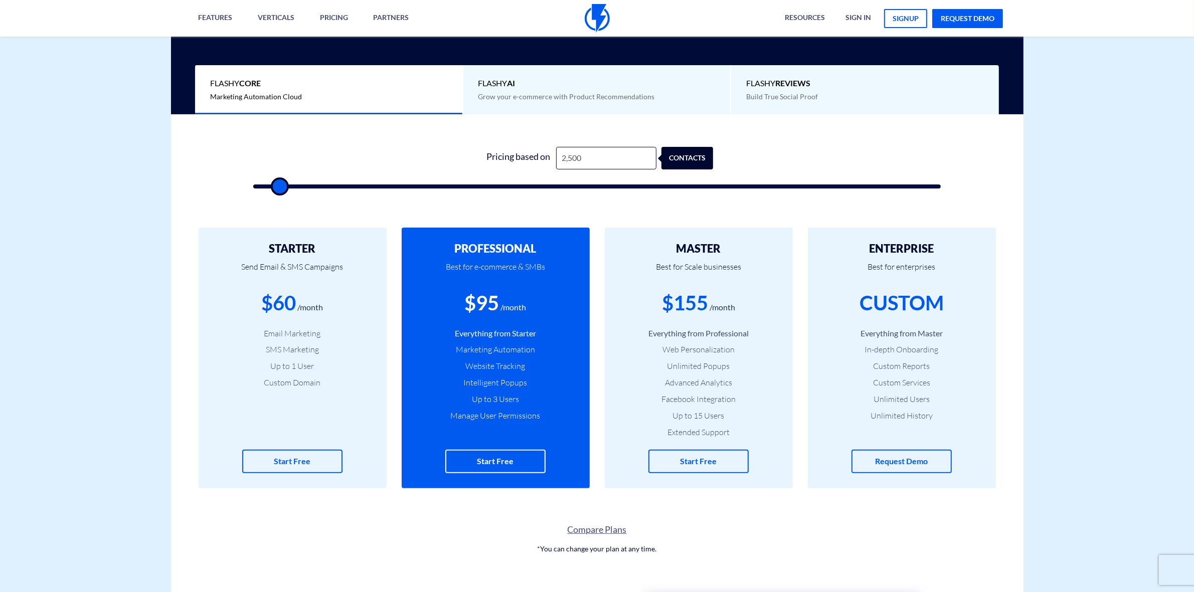
type input "2,000"
type input "2000"
type input "1,500"
type input "1500"
drag, startPoint x: 272, startPoint y: 186, endPoint x: 271, endPoint y: 196, distance: 9.6
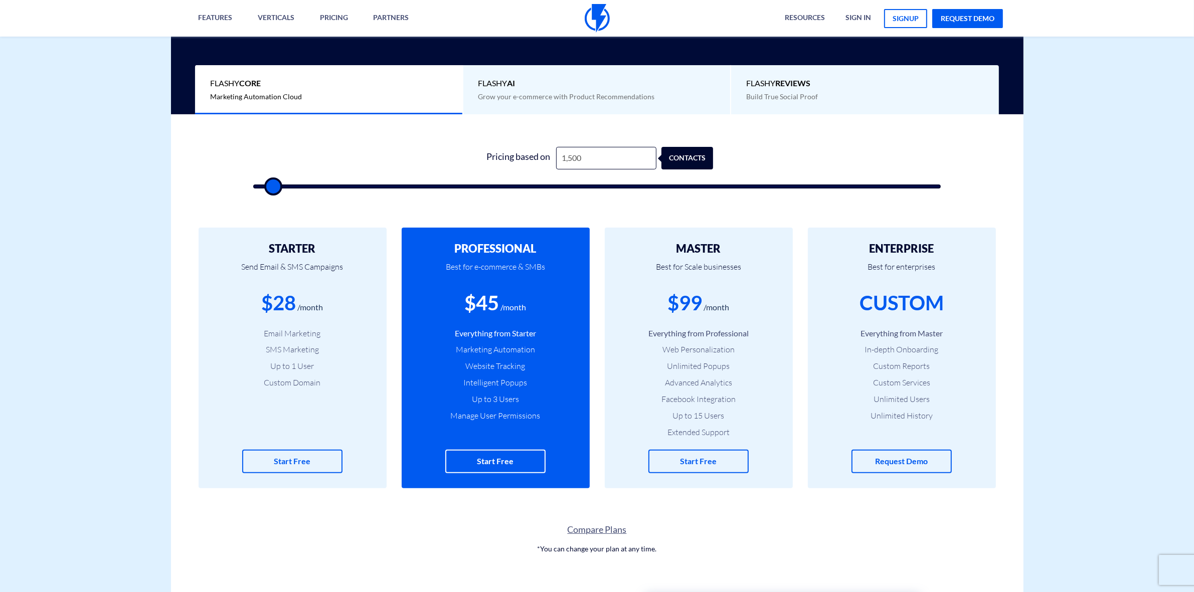
click at [271, 189] on input "range" at bounding box center [597, 187] width 688 height 4
click at [612, 162] on input "1,500" at bounding box center [606, 158] width 100 height 23
type input "5"
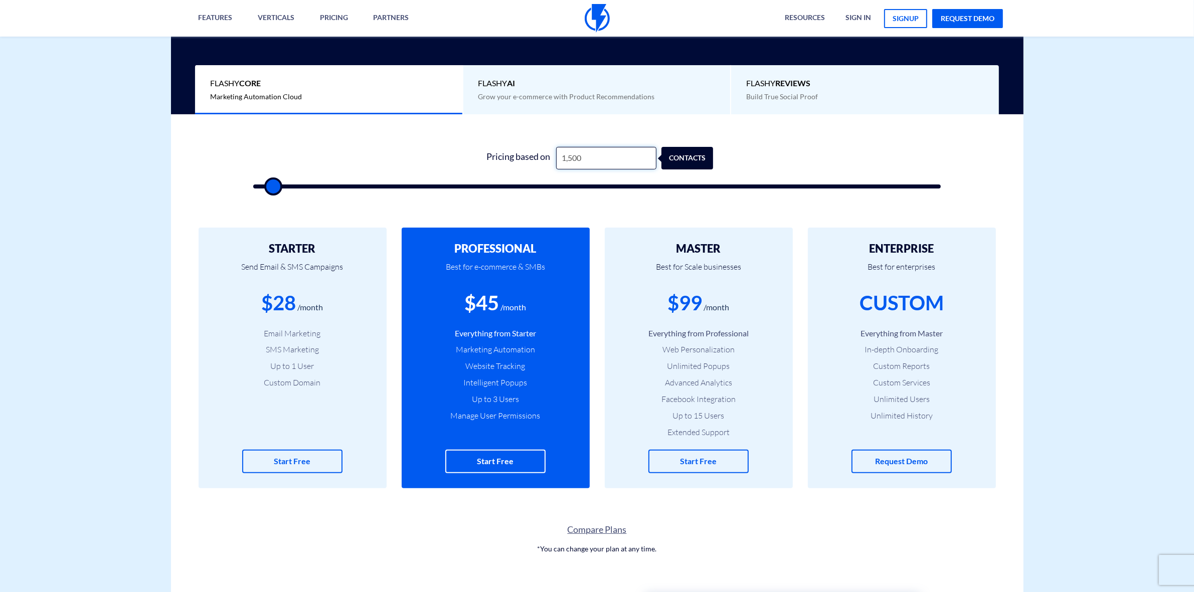
type input "500"
type input "58"
type input "500"
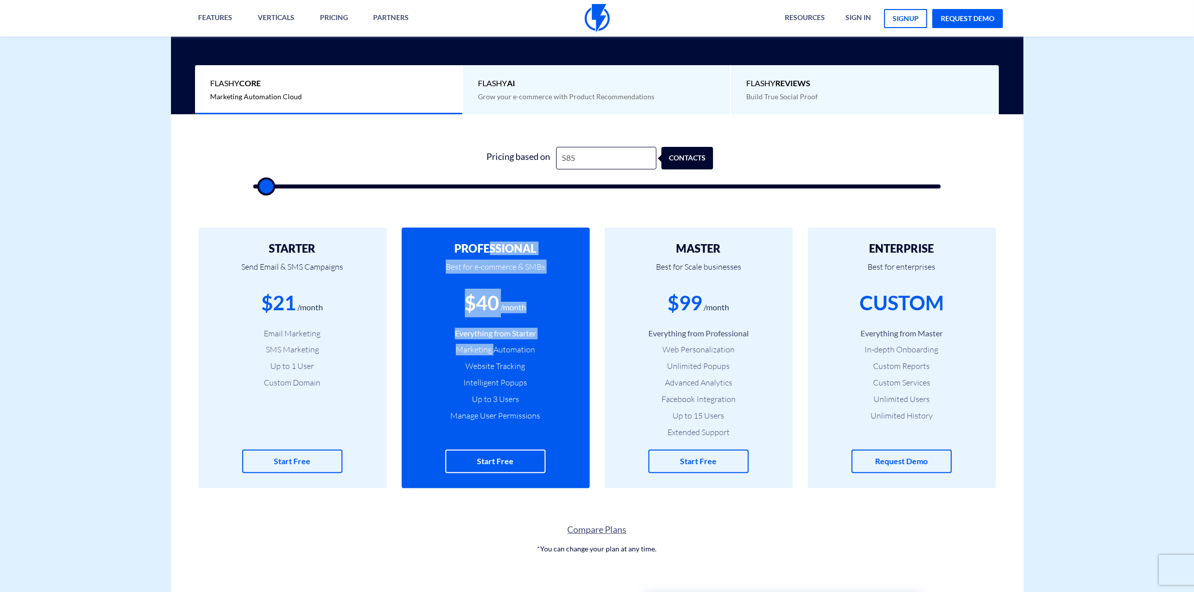
drag, startPoint x: 489, startPoint y: 259, endPoint x: 493, endPoint y: 354, distance: 94.9
click at [493, 354] on div "PROFESSIONAL Best for e-commerce & SMBs $40 /month Everything from Starter Mark…" at bounding box center [496, 358] width 188 height 261
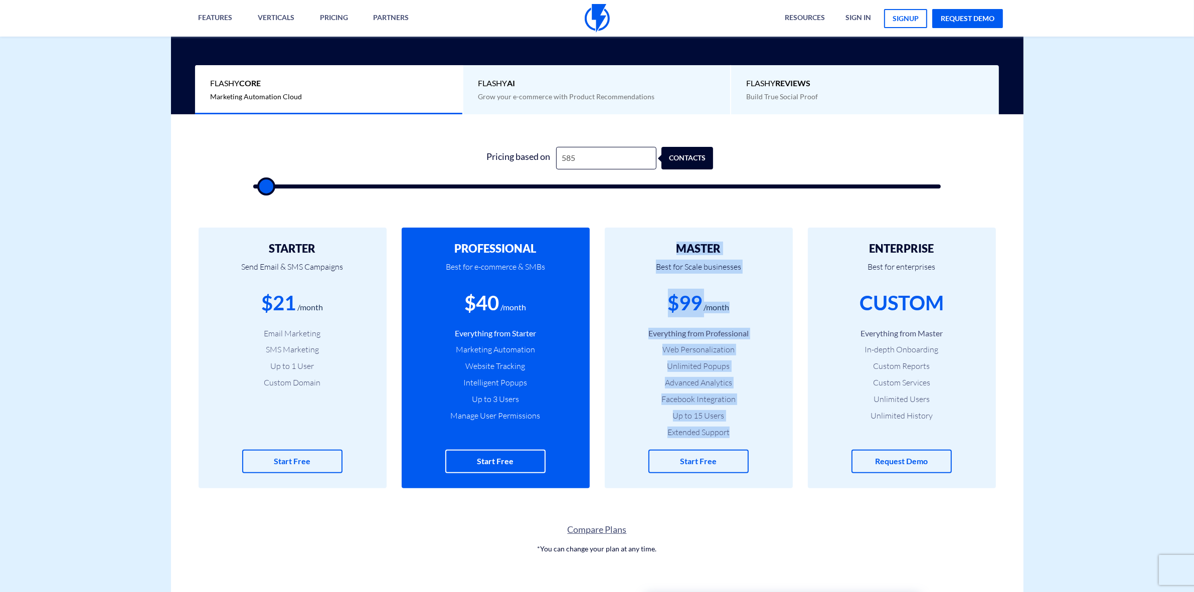
drag, startPoint x: 724, startPoint y: 435, endPoint x: 644, endPoint y: 241, distance: 210.1
click at [644, 241] on div "MASTER Best for Scale businesses $99 /month Everything from Professional Web Pe…" at bounding box center [699, 358] width 188 height 261
click at [595, 161] on input "585" at bounding box center [606, 158] width 100 height 23
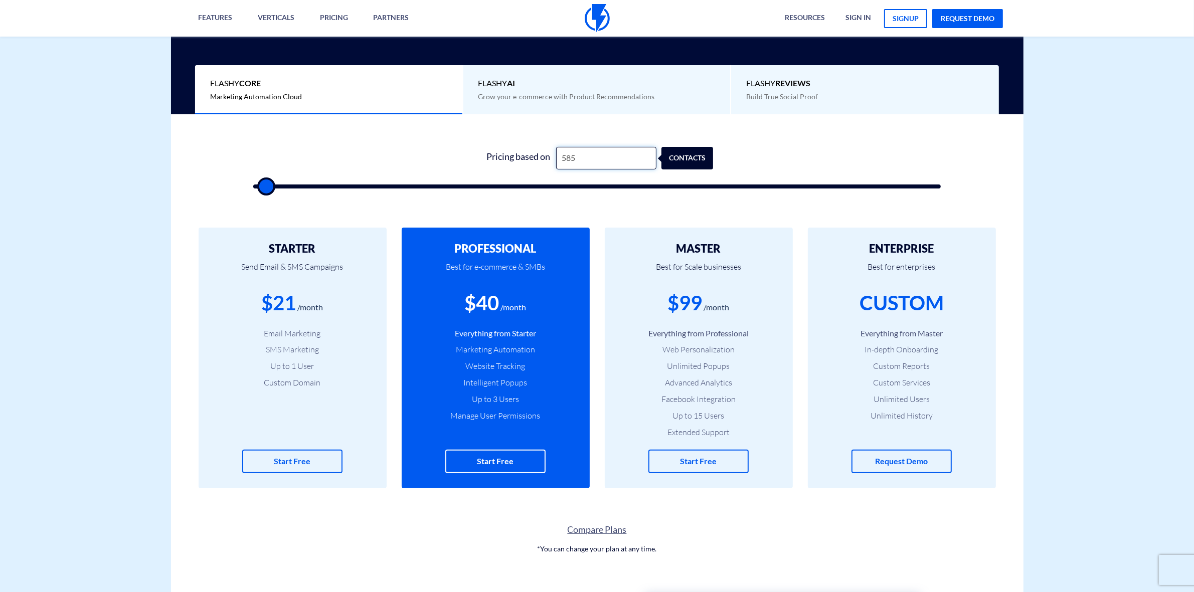
click at [570, 156] on input "585" at bounding box center [606, 158] width 100 height 23
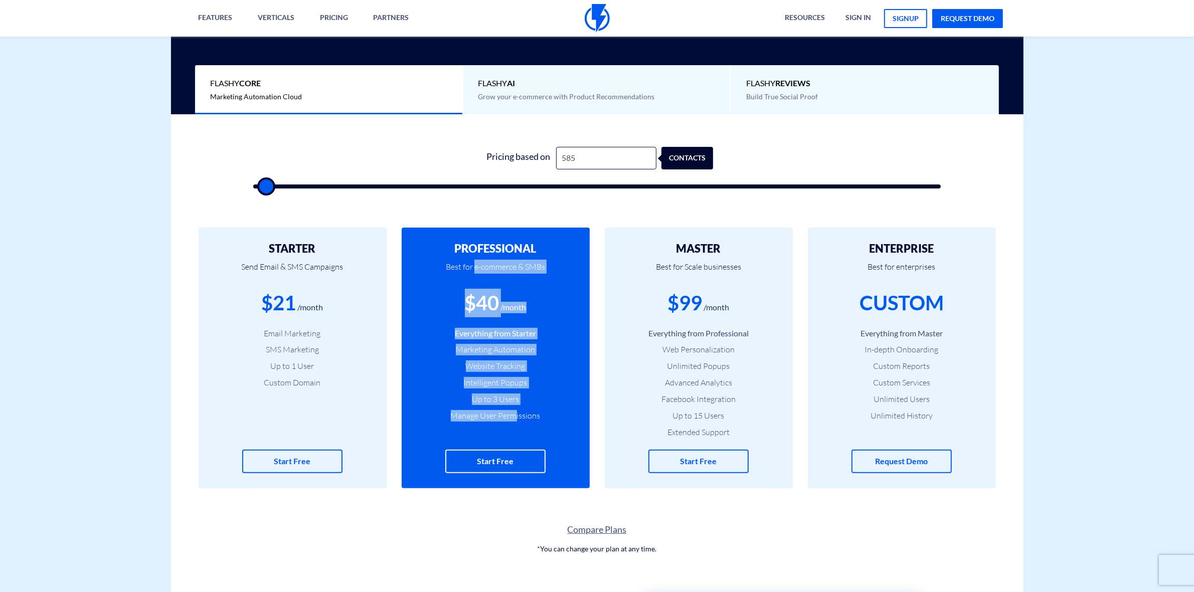
drag, startPoint x: 474, startPoint y: 265, endPoint x: 515, endPoint y: 420, distance: 160.4
click at [515, 420] on div "PROFESSIONAL Best for e-commerce & SMBs $40 /month Everything from Starter Mark…" at bounding box center [496, 358] width 188 height 261
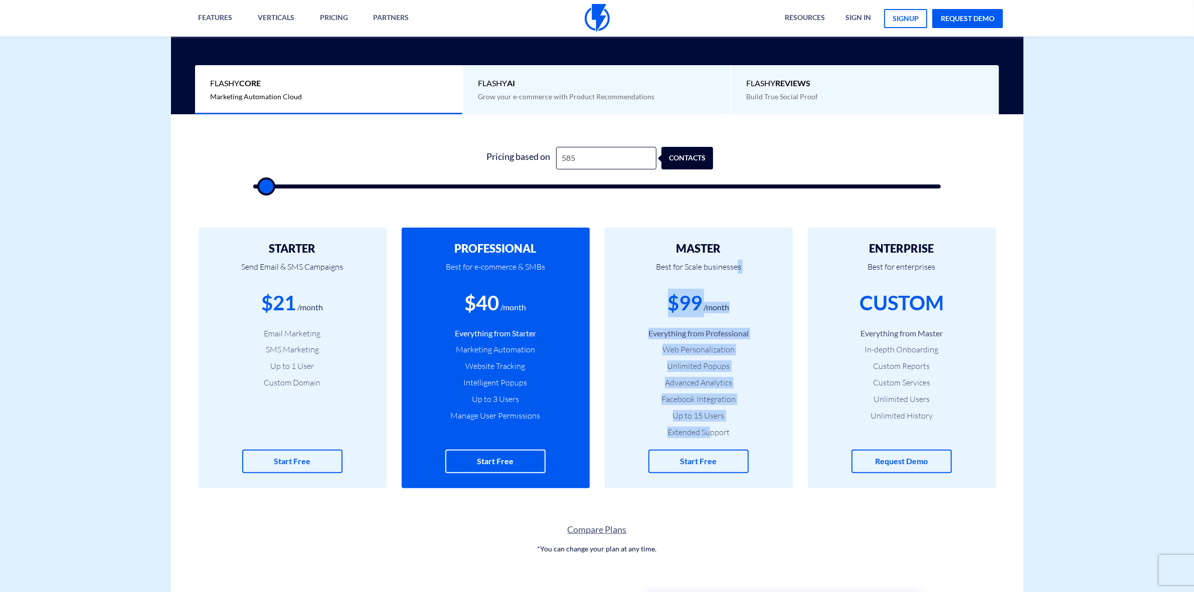
drag, startPoint x: 736, startPoint y: 265, endPoint x: 710, endPoint y: 432, distance: 169.0
click at [710, 432] on div "MASTER Best for Scale businesses $99 /month Everything from Professional Web Pe…" at bounding box center [699, 358] width 188 height 261
click at [656, 289] on div "$99 /month" at bounding box center [699, 303] width 158 height 29
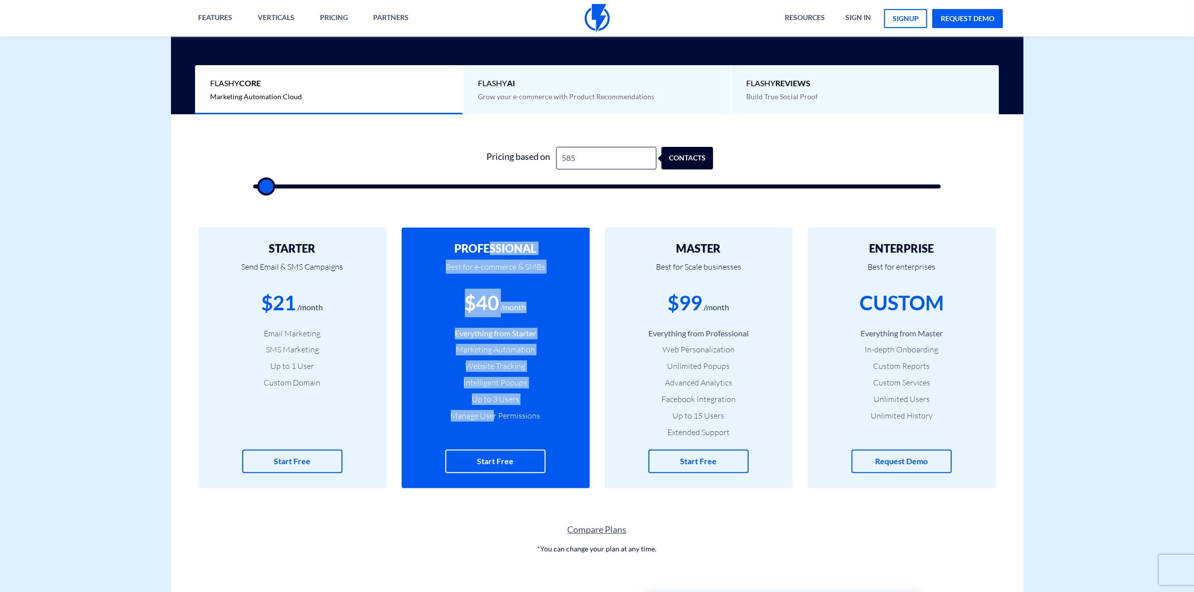
drag, startPoint x: 492, startPoint y: 239, endPoint x: 489, endPoint y: 371, distance: 131.9
click at [495, 429] on div "PROFESSIONAL Best for e-commerce & SMBs $40 /month Everything from Starter Mark…" at bounding box center [496, 358] width 188 height 261
click at [487, 295] on div "$40" at bounding box center [482, 303] width 35 height 29
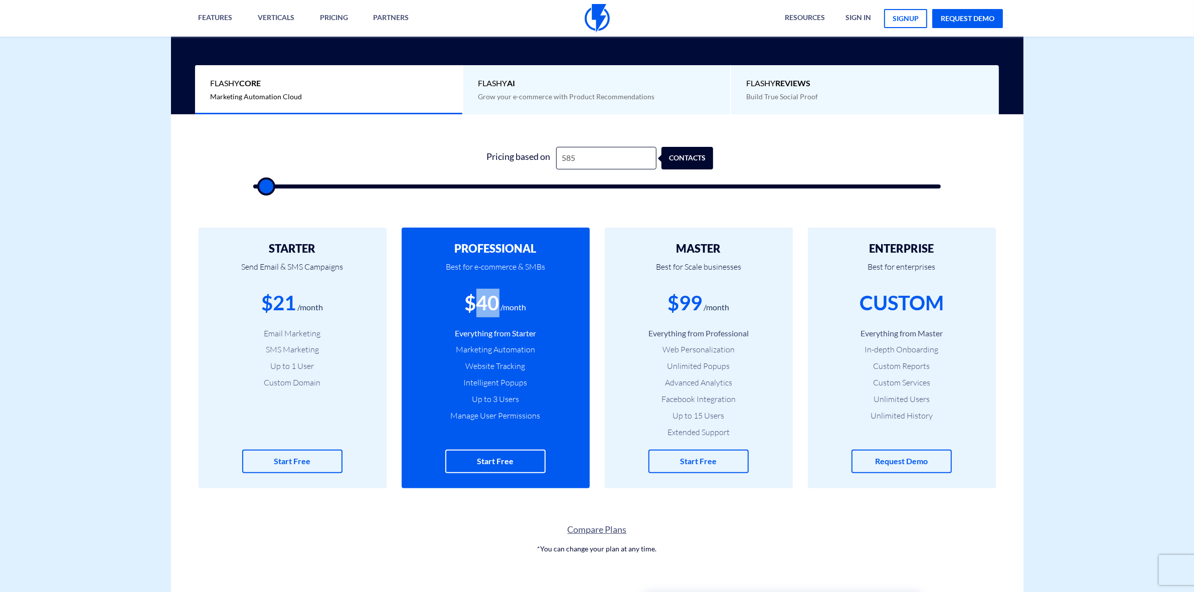
click at [487, 295] on div "$40" at bounding box center [482, 303] width 35 height 29
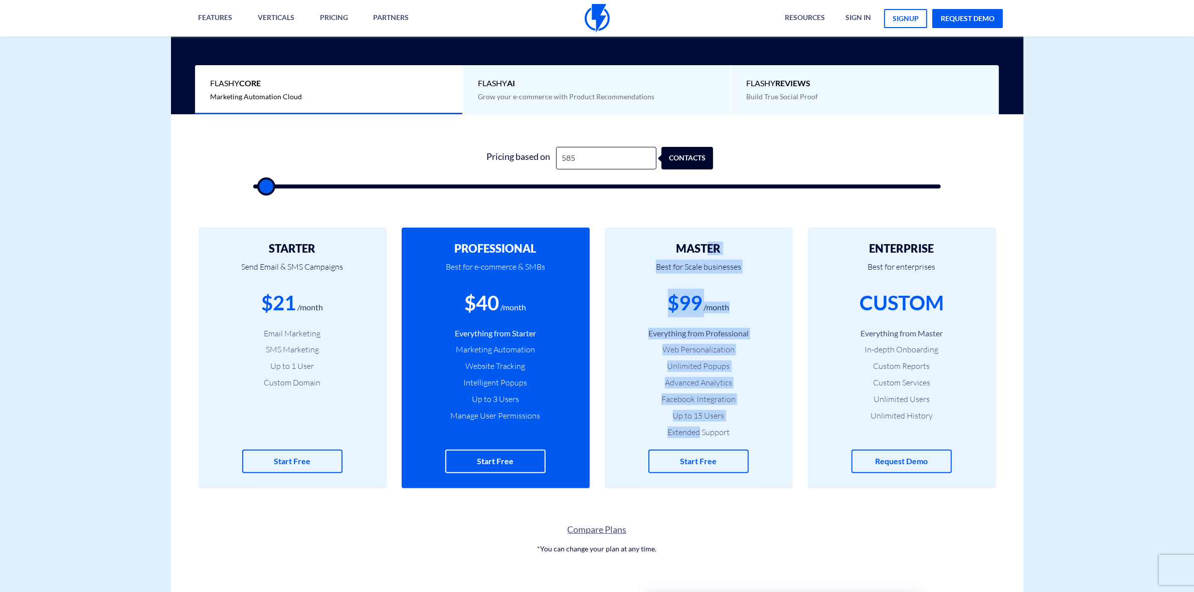
drag, startPoint x: 707, startPoint y: 246, endPoint x: 700, endPoint y: 409, distance: 163.1
click at [700, 431] on div "MASTER Best for Scale businesses $99 /month Everything from Professional Web Pe…" at bounding box center [699, 358] width 188 height 261
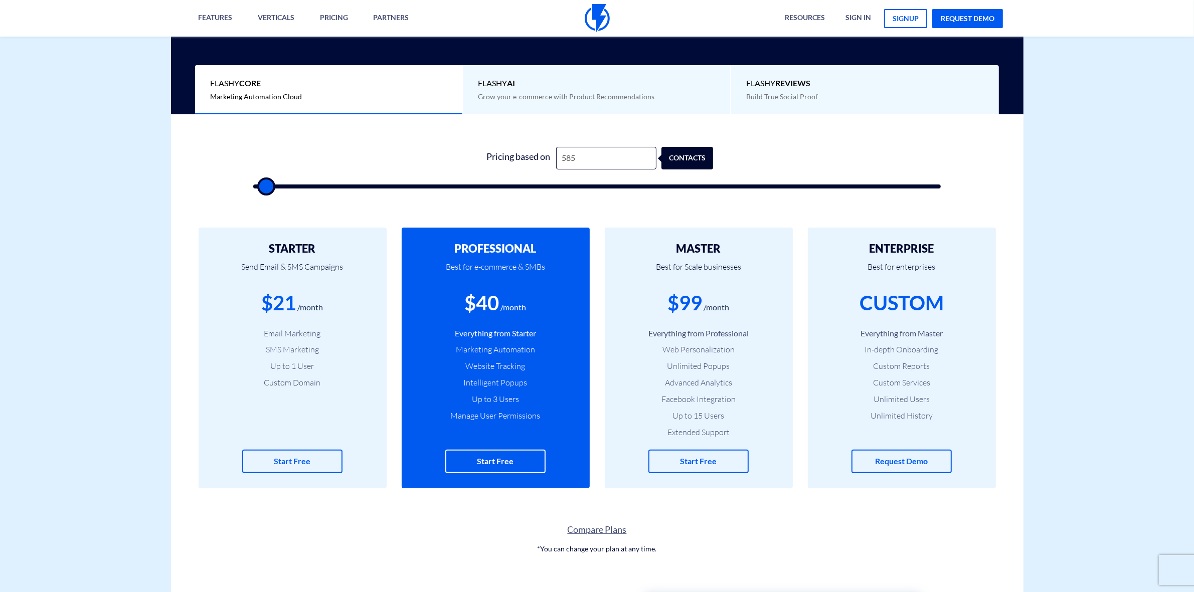
click at [661, 250] on h2 "MASTER" at bounding box center [699, 249] width 158 height 12
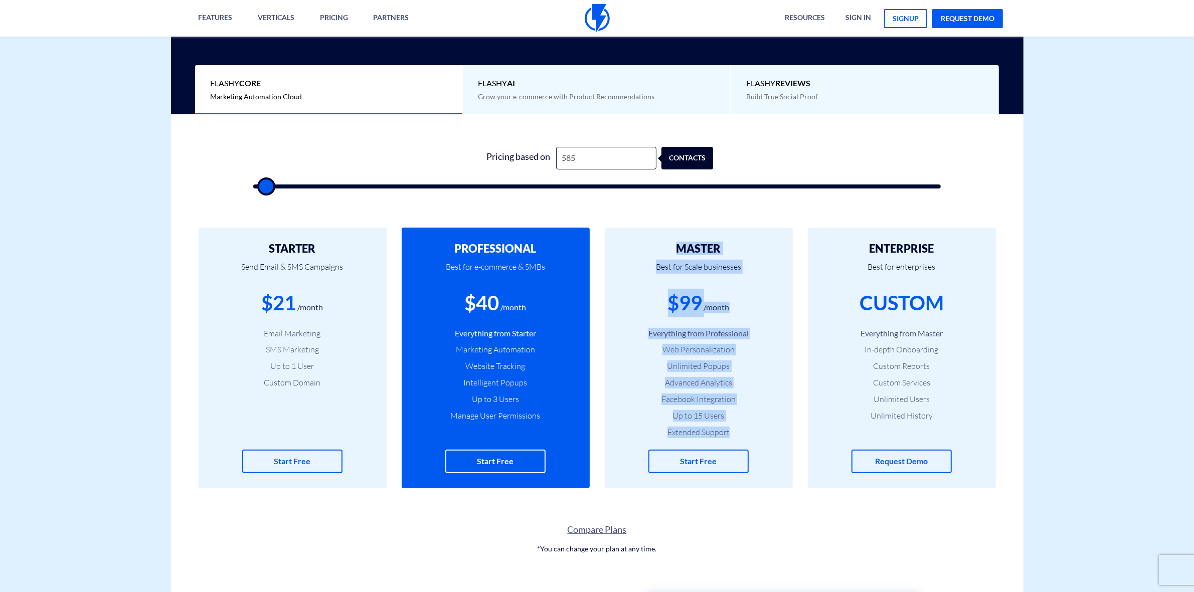
drag, startPoint x: 667, startPoint y: 244, endPoint x: 733, endPoint y: 440, distance: 206.3
click at [733, 440] on div "MASTER Best for Scale businesses $99 /month Everything from Professional Web Pe…" at bounding box center [699, 358] width 188 height 261
click at [735, 429] on li "Extended Support" at bounding box center [699, 433] width 158 height 12
click at [733, 434] on li "Extended Support" at bounding box center [699, 433] width 158 height 12
drag, startPoint x: 661, startPoint y: 435, endPoint x: 733, endPoint y: 270, distance: 180.3
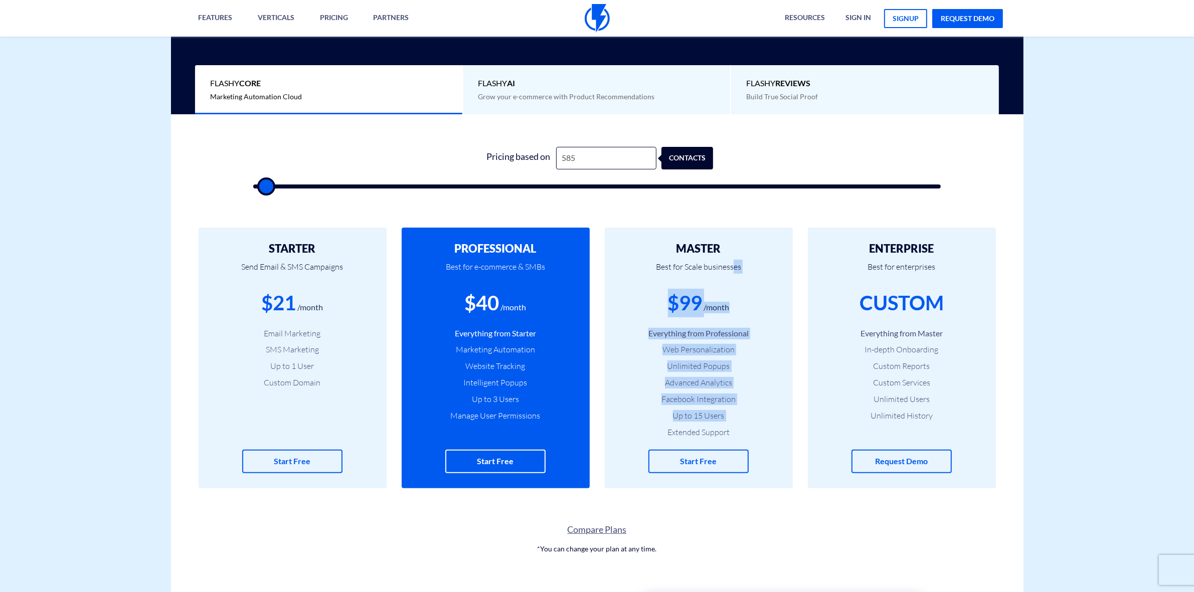
click at [733, 270] on div "MASTER Best for Scale businesses $99 /month Everything from Professional Web Pe…" at bounding box center [699, 358] width 188 height 261
